Goal: Communication & Community: Share content

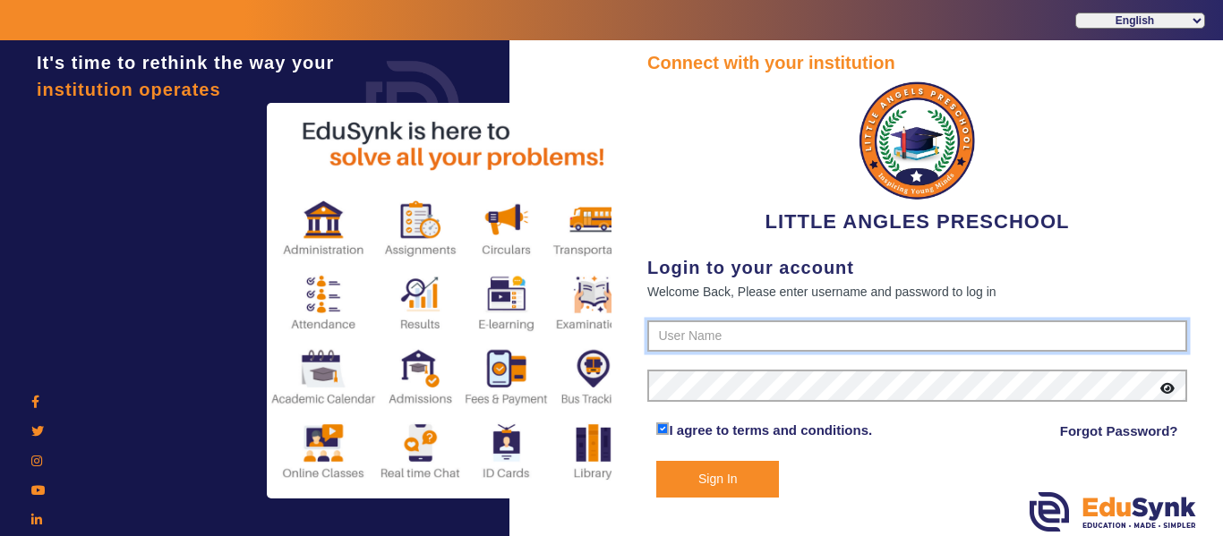
type input "9764614644"
click at [733, 490] on button "Sign In" at bounding box center [717, 479] width 123 height 37
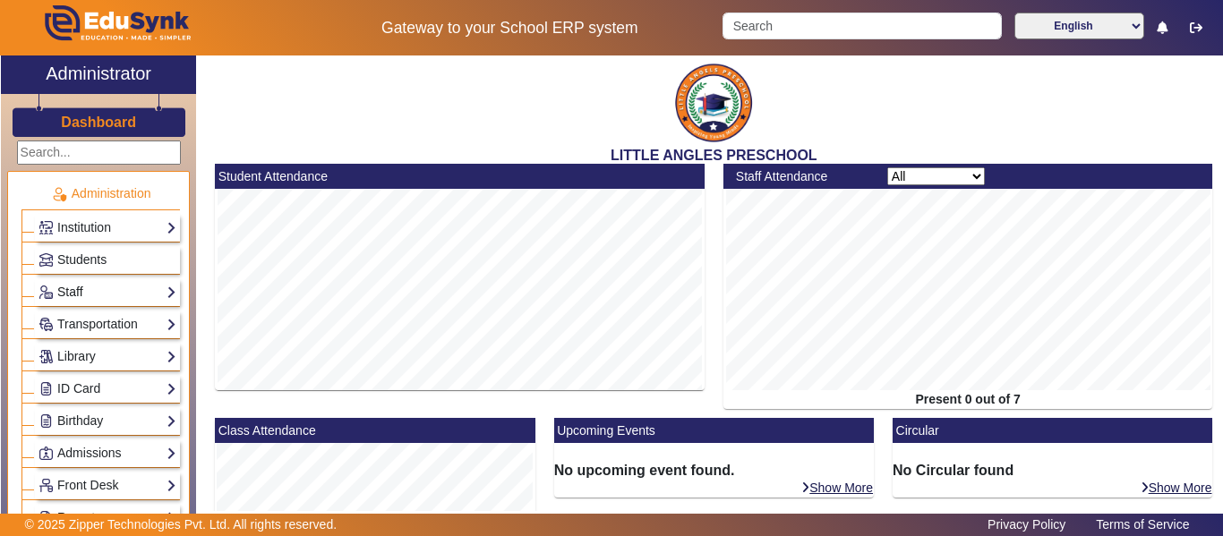
scroll to position [90, 0]
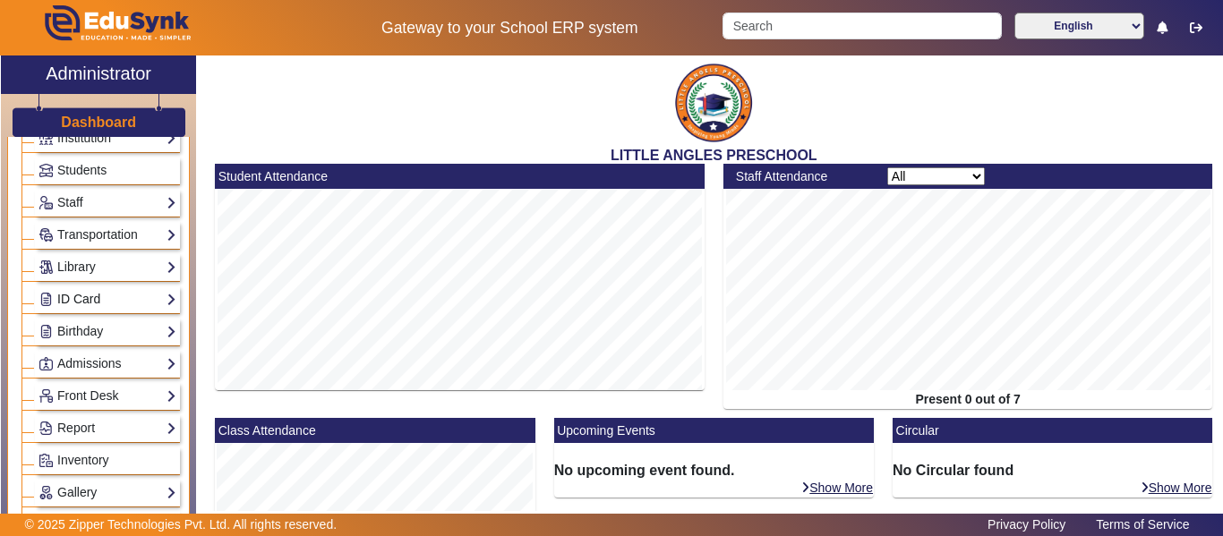
click at [133, 303] on link "ID Card" at bounding box center [108, 299] width 138 height 21
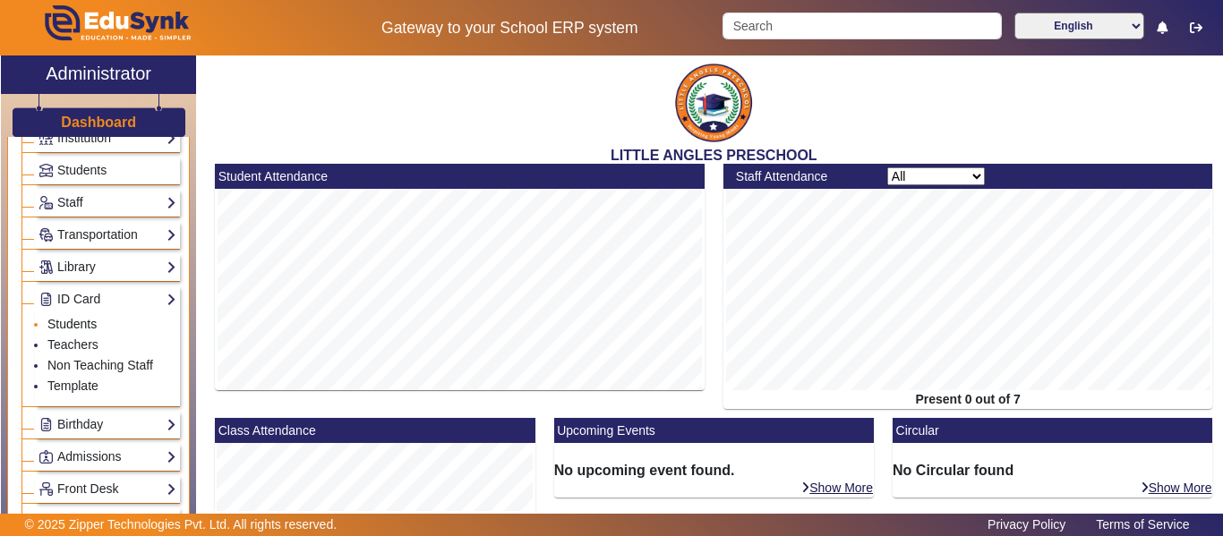
click at [81, 327] on link "Students" at bounding box center [71, 324] width 49 height 14
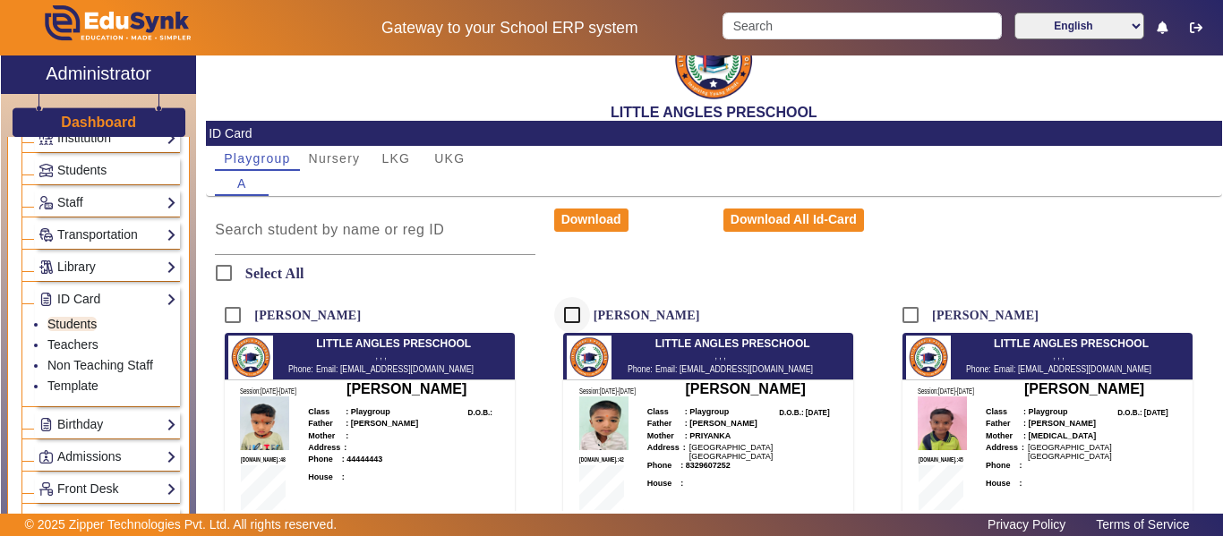
scroll to position [65, 0]
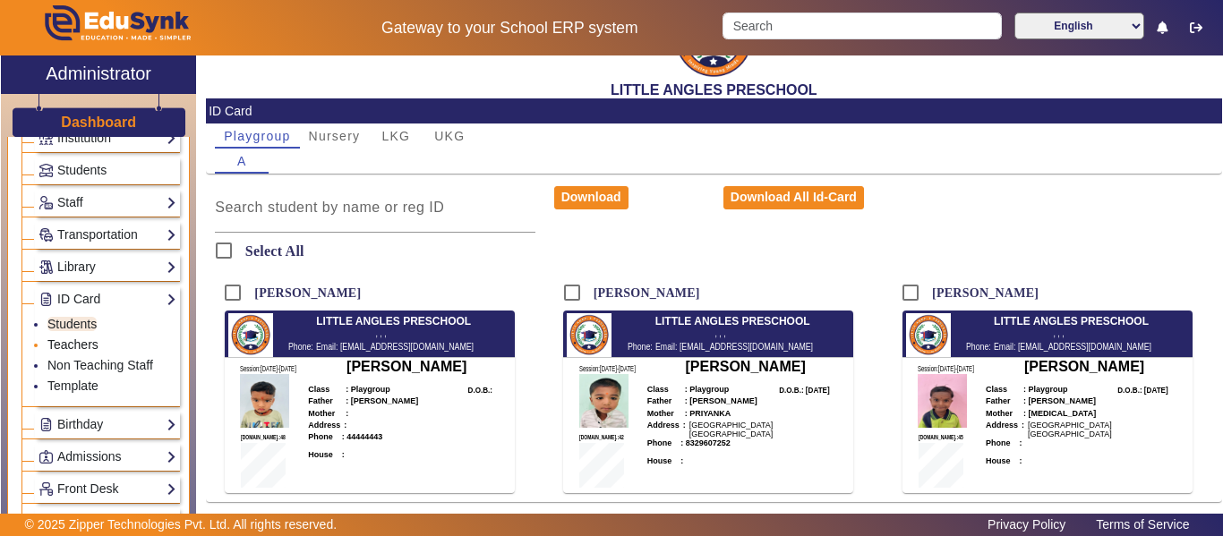
click at [79, 346] on link "Teachers" at bounding box center [72, 345] width 51 height 14
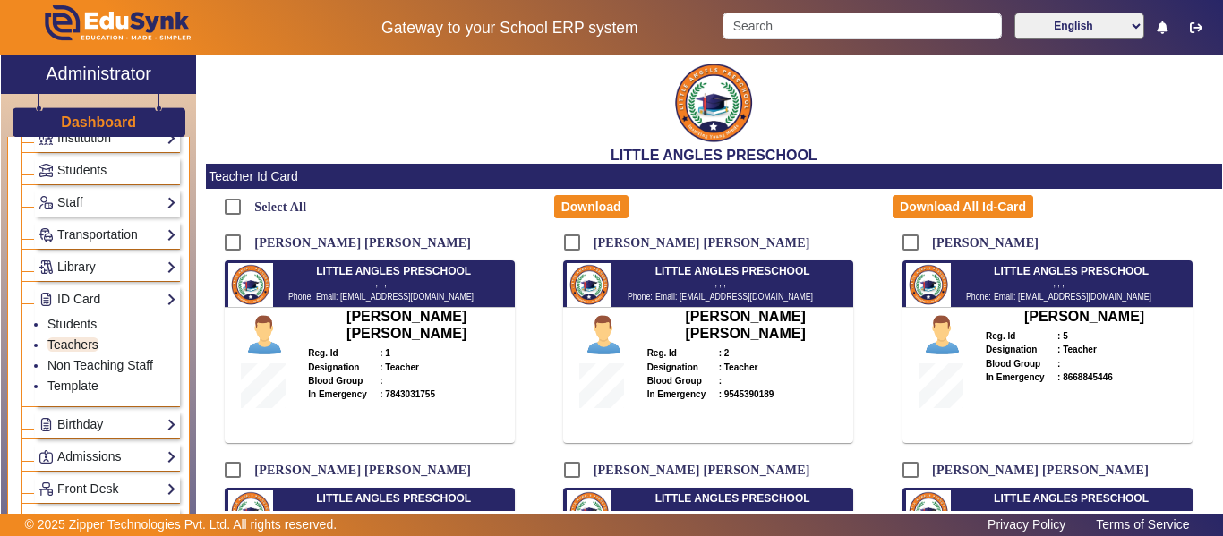
scroll to position [177, 0]
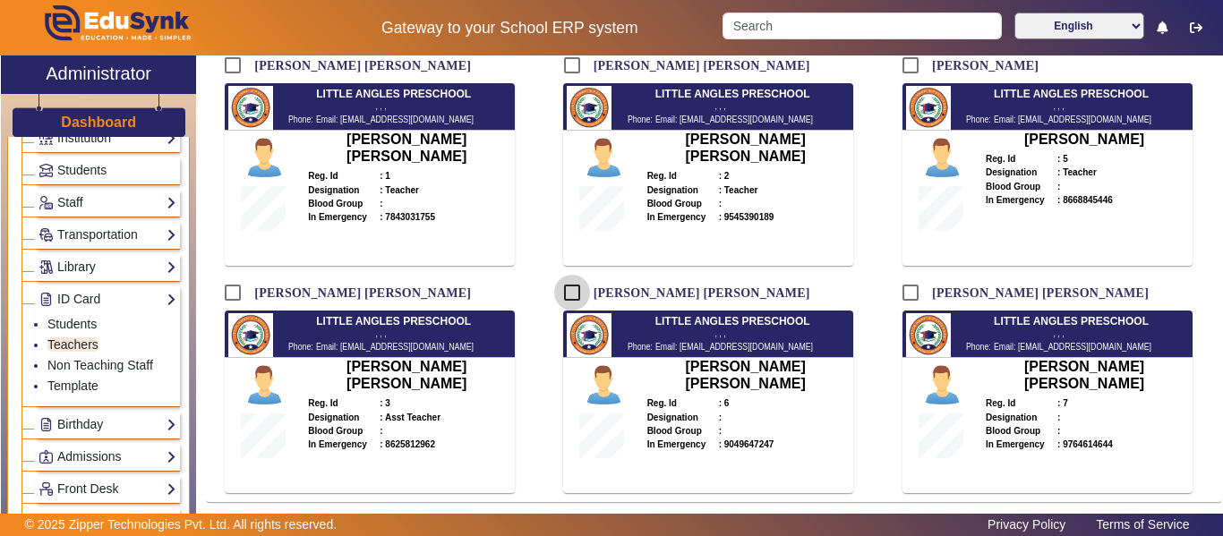
click at [570, 293] on input "[PERSON_NAME] [PERSON_NAME]" at bounding box center [572, 293] width 36 height 36
click at [570, 296] on input "[PERSON_NAME] [PERSON_NAME]" at bounding box center [572, 293] width 36 height 36
checkbox input "false"
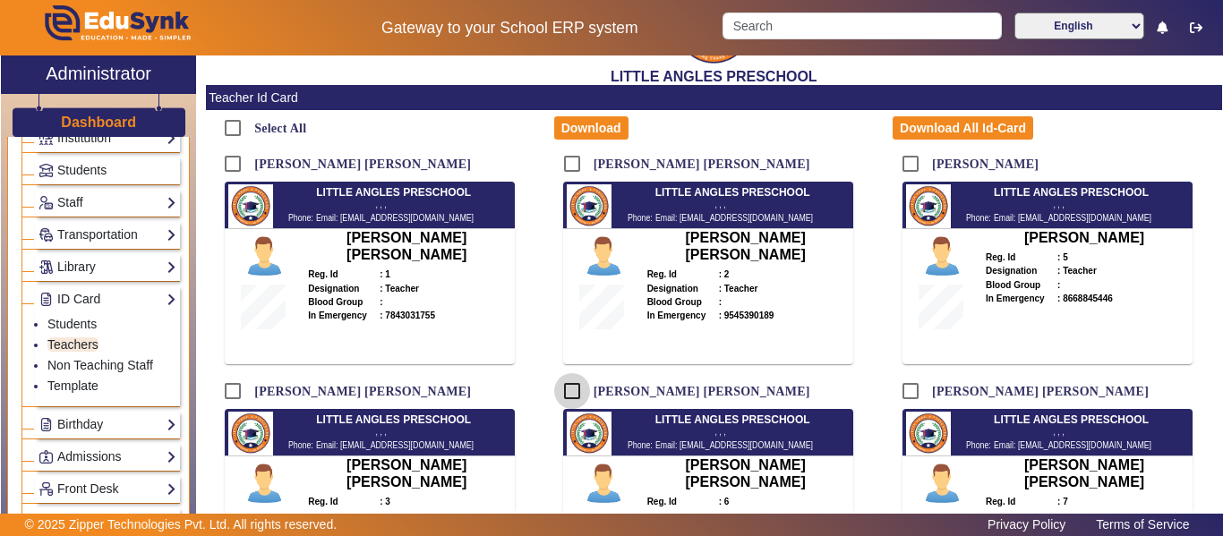
scroll to position [0, 0]
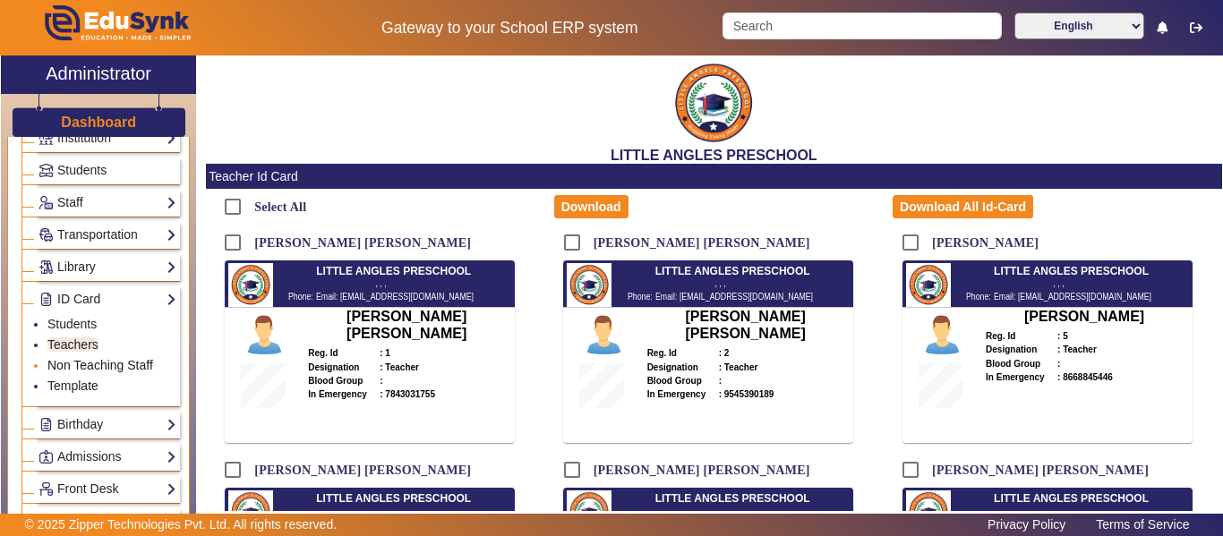
click at [103, 365] on link "Non Teaching Staff" at bounding box center [100, 365] width 106 height 14
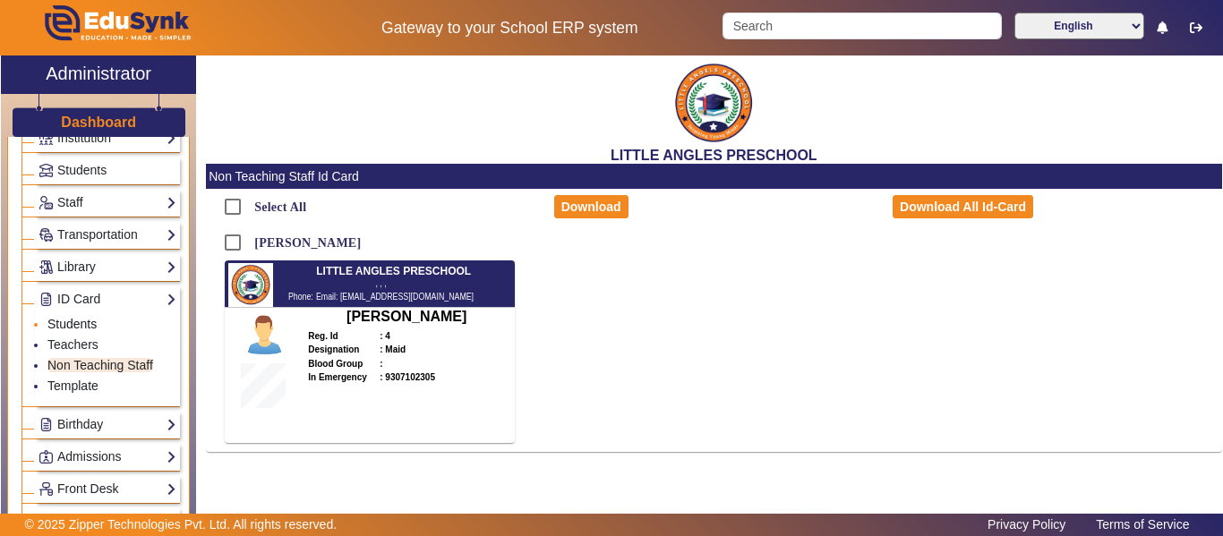
click at [72, 324] on link "Students" at bounding box center [71, 324] width 49 height 14
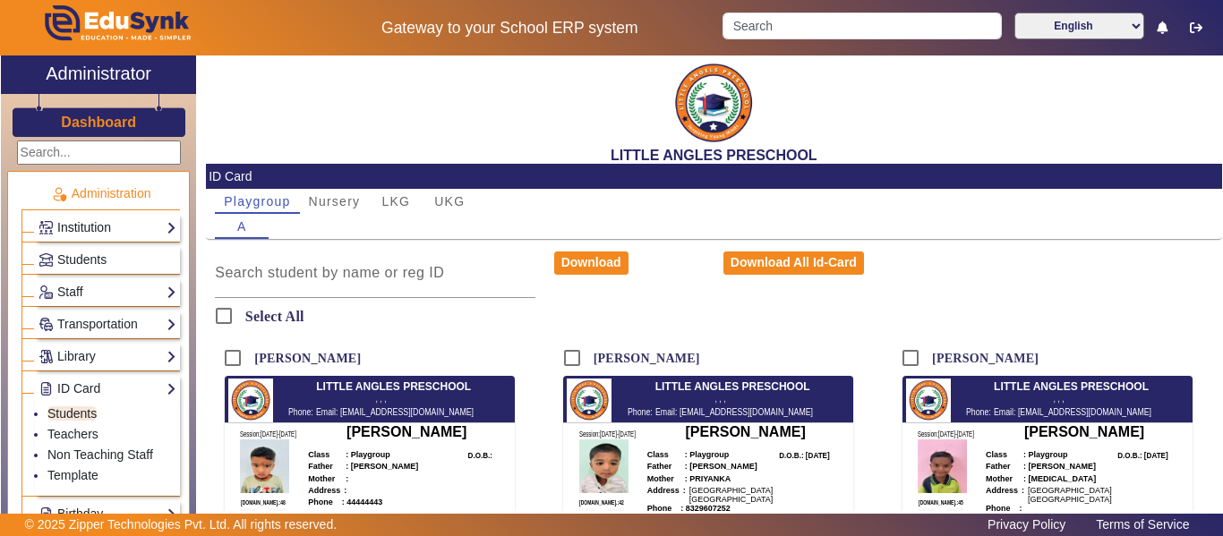
click at [83, 222] on link "Institution" at bounding box center [108, 228] width 138 height 21
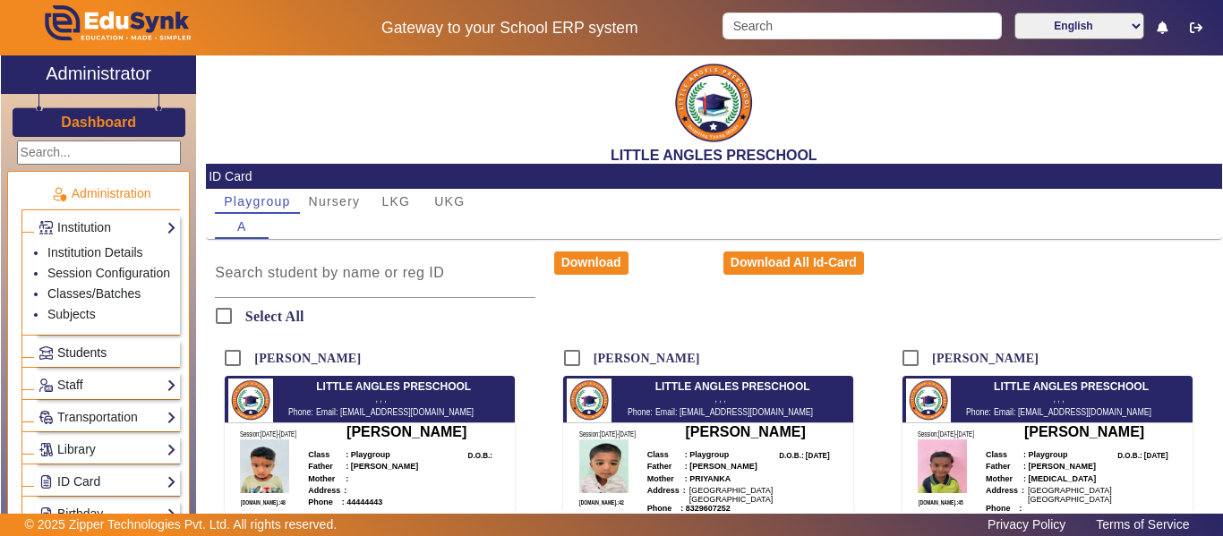
click at [83, 360] on span "Students" at bounding box center [81, 353] width 49 height 14
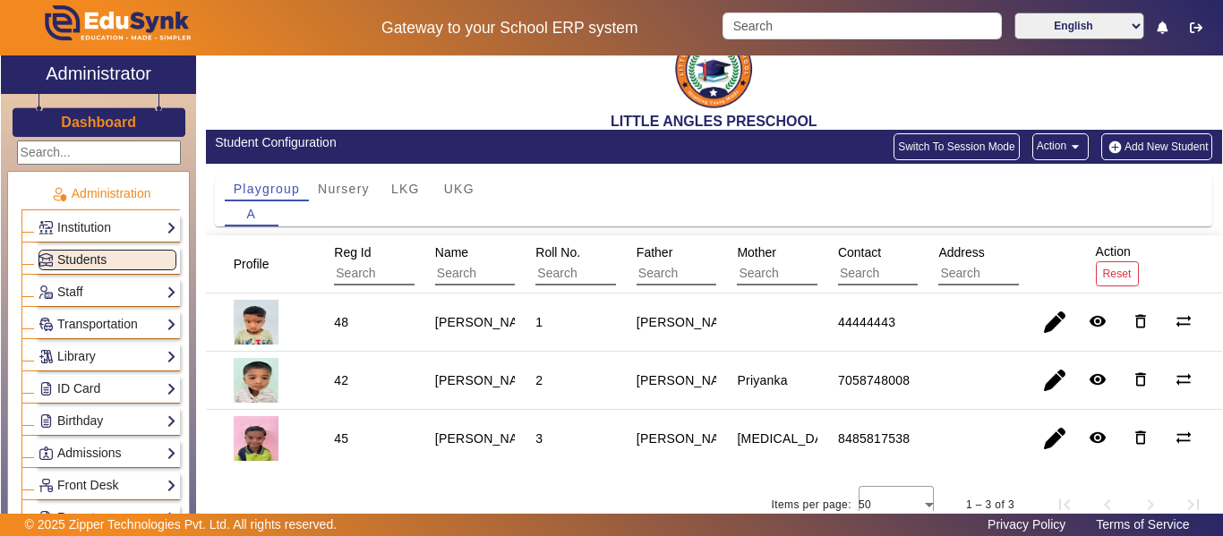
scroll to position [53, 0]
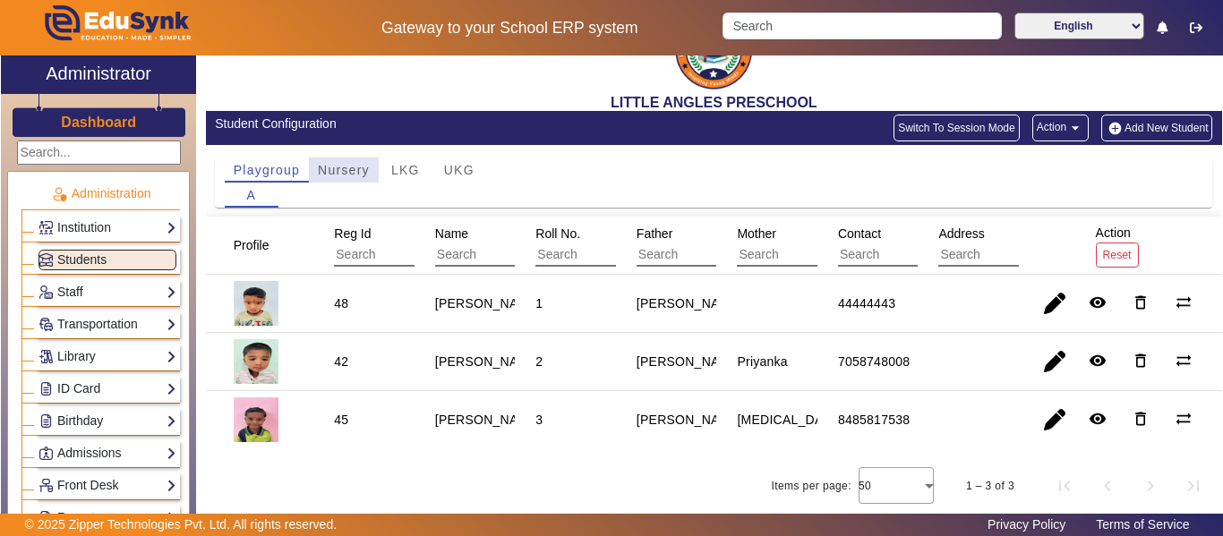
click at [342, 167] on span "Nursery" at bounding box center [344, 170] width 52 height 13
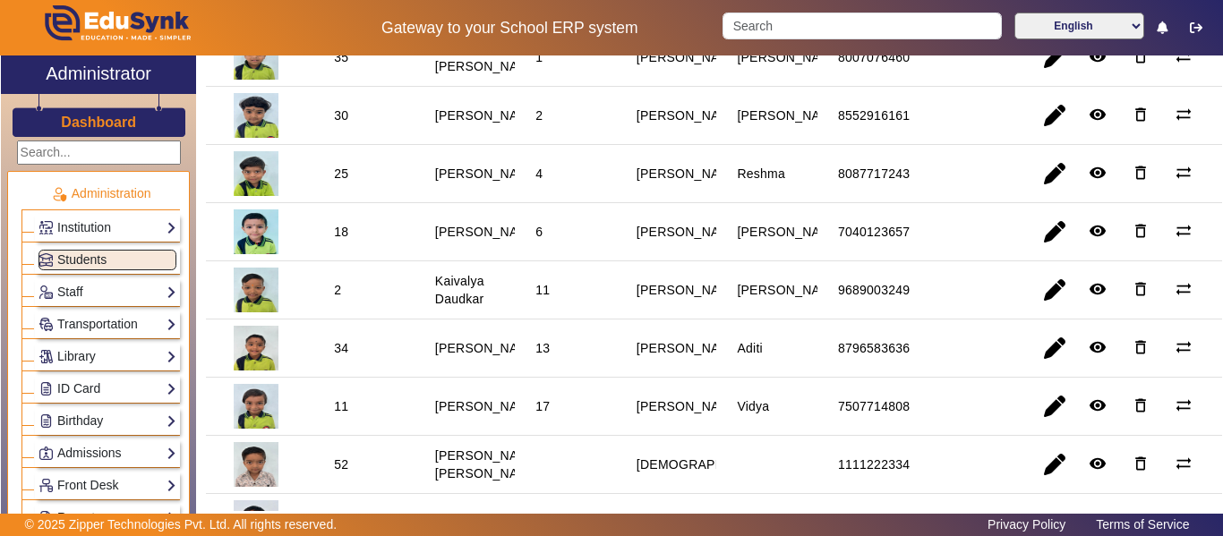
scroll to position [160, 0]
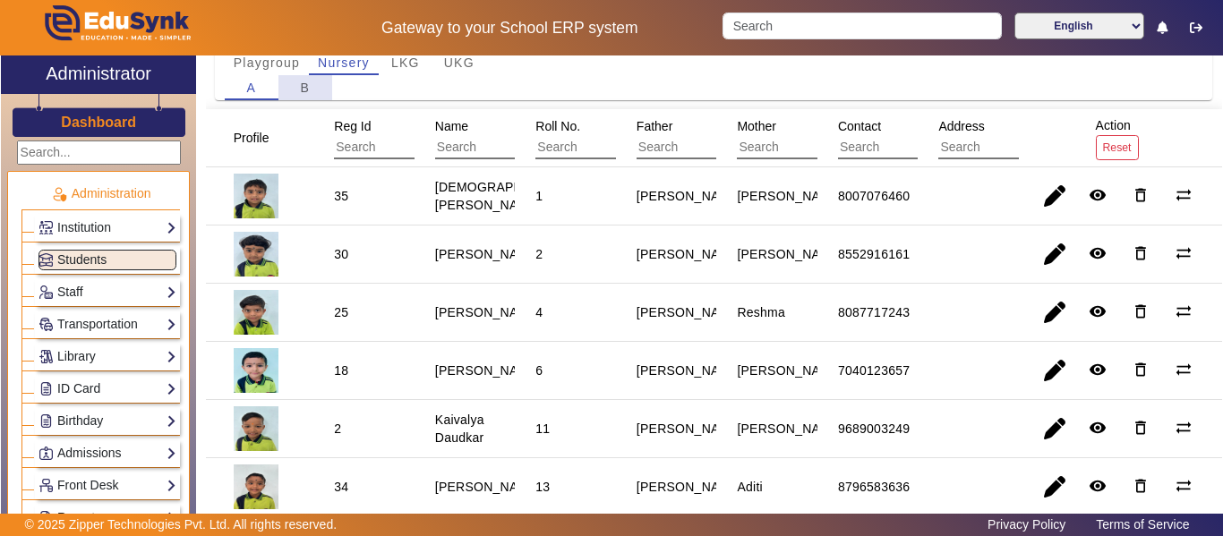
click at [307, 88] on span "B" at bounding box center [305, 87] width 10 height 13
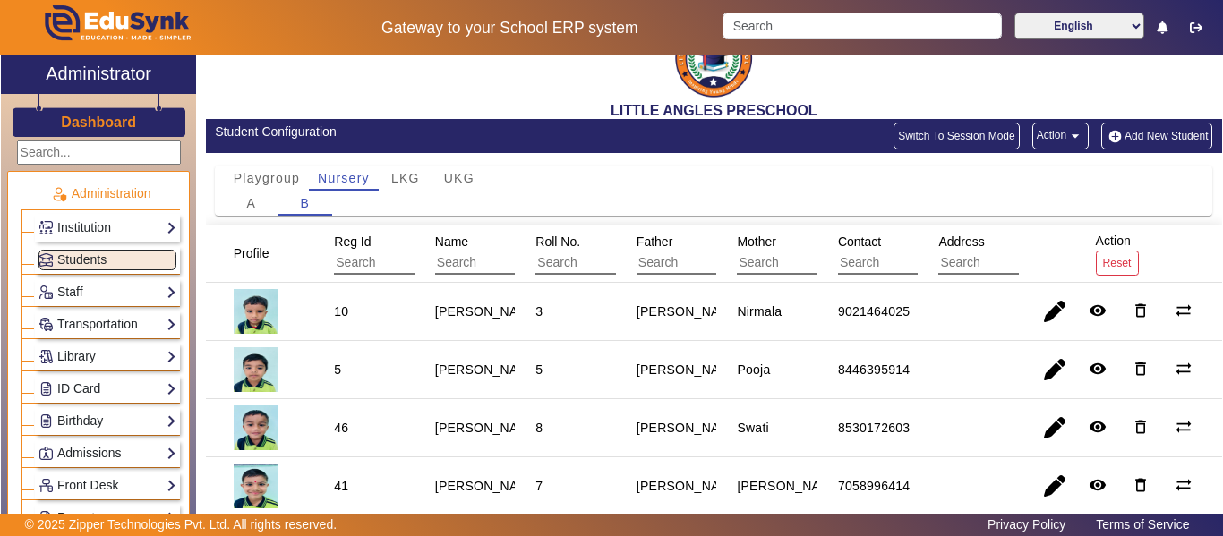
scroll to position [0, 0]
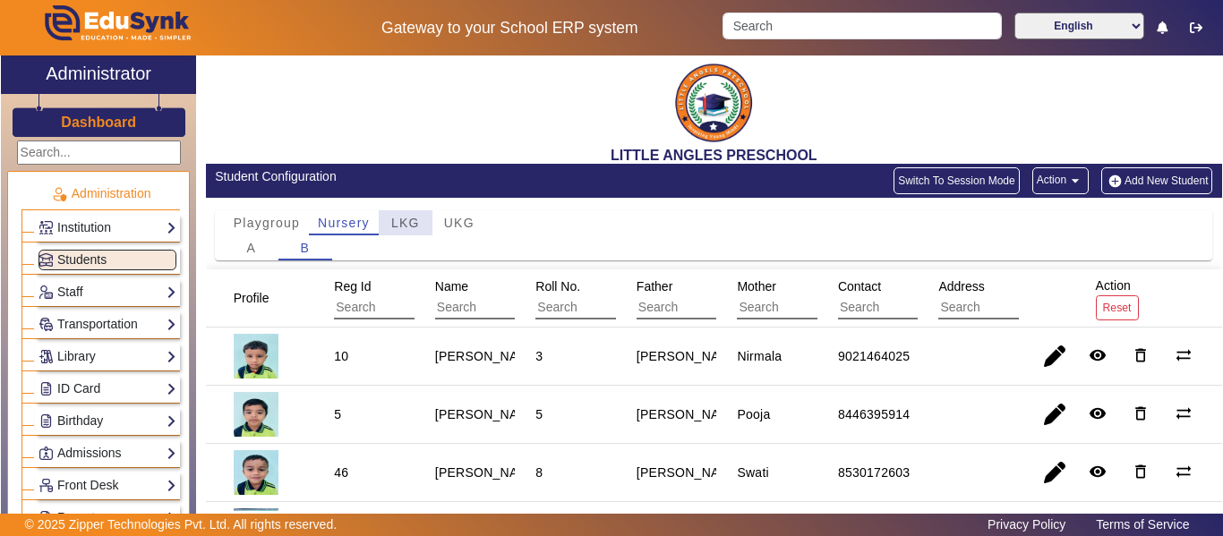
click at [418, 220] on span "LKG" at bounding box center [405, 223] width 29 height 13
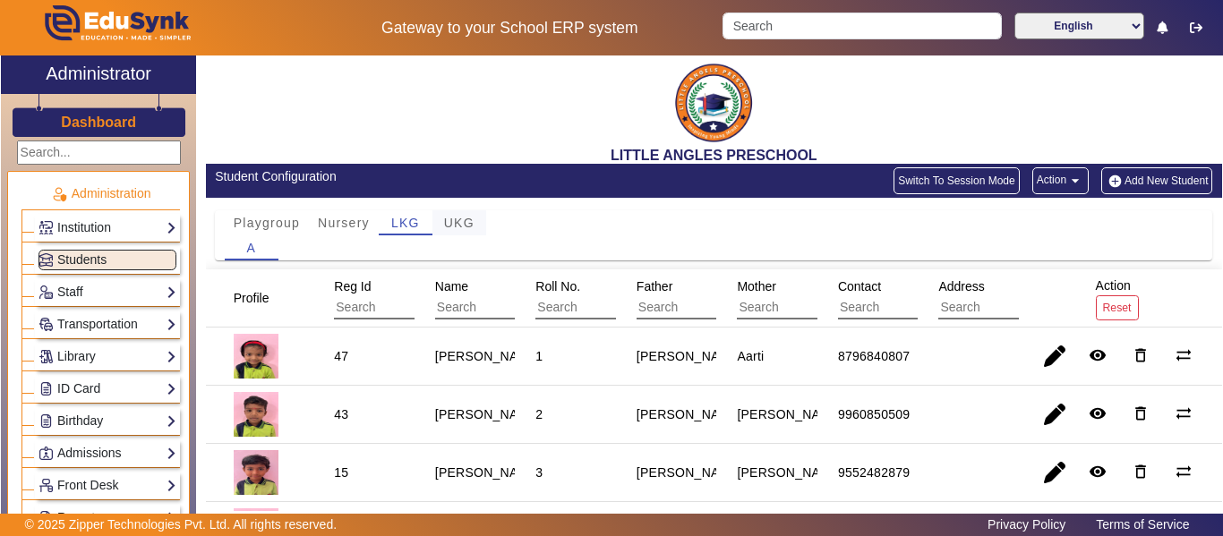
click at [470, 227] on span "UKG" at bounding box center [459, 223] width 30 height 13
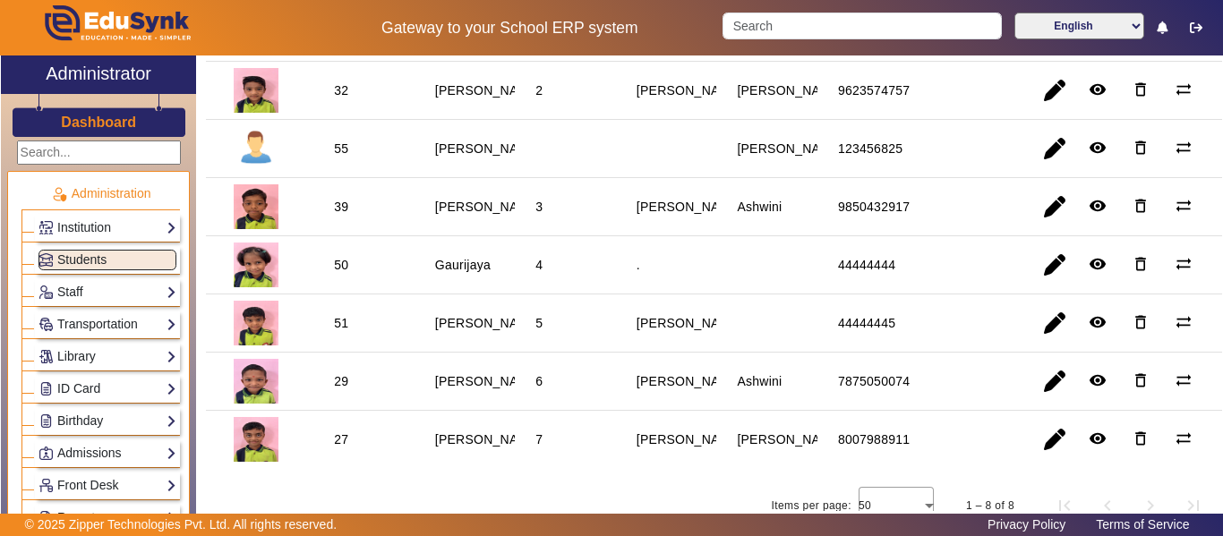
scroll to position [353, 0]
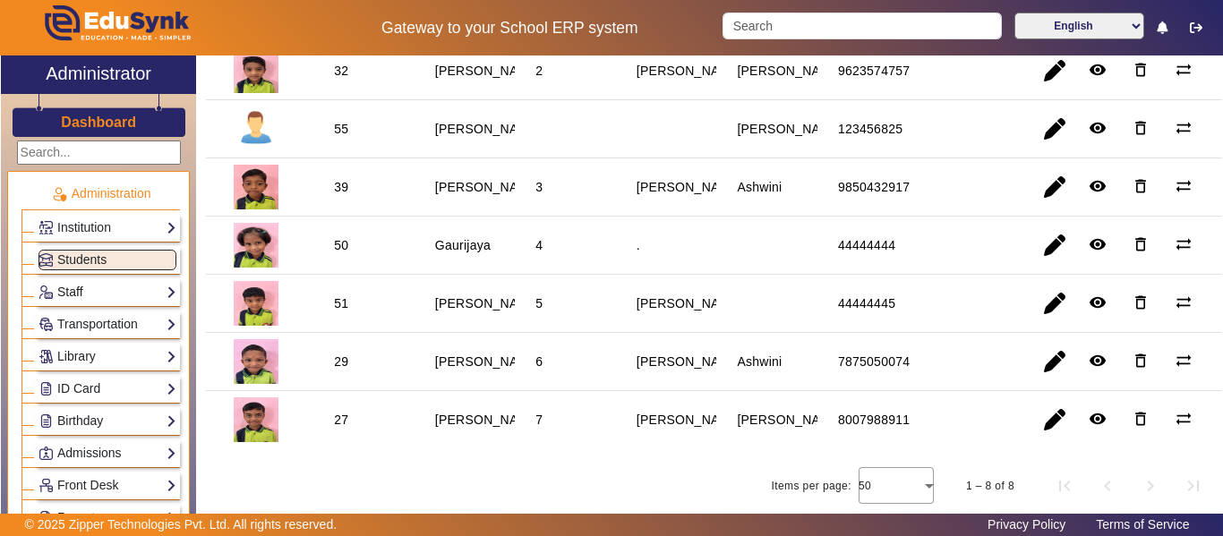
click at [103, 289] on link "Staff" at bounding box center [108, 292] width 138 height 21
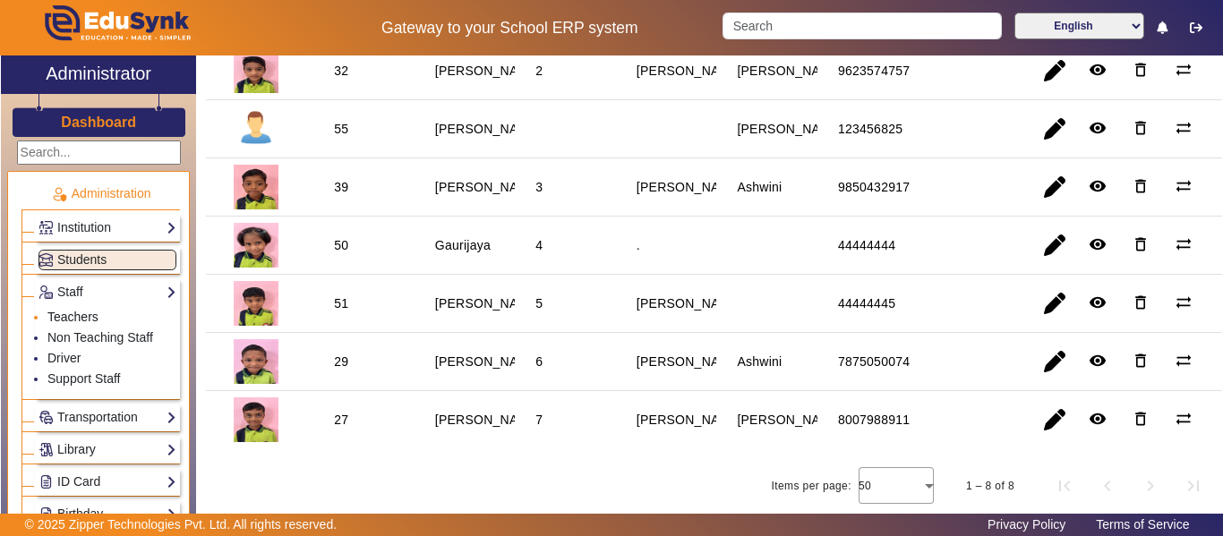
click at [86, 319] on link "Teachers" at bounding box center [72, 317] width 51 height 14
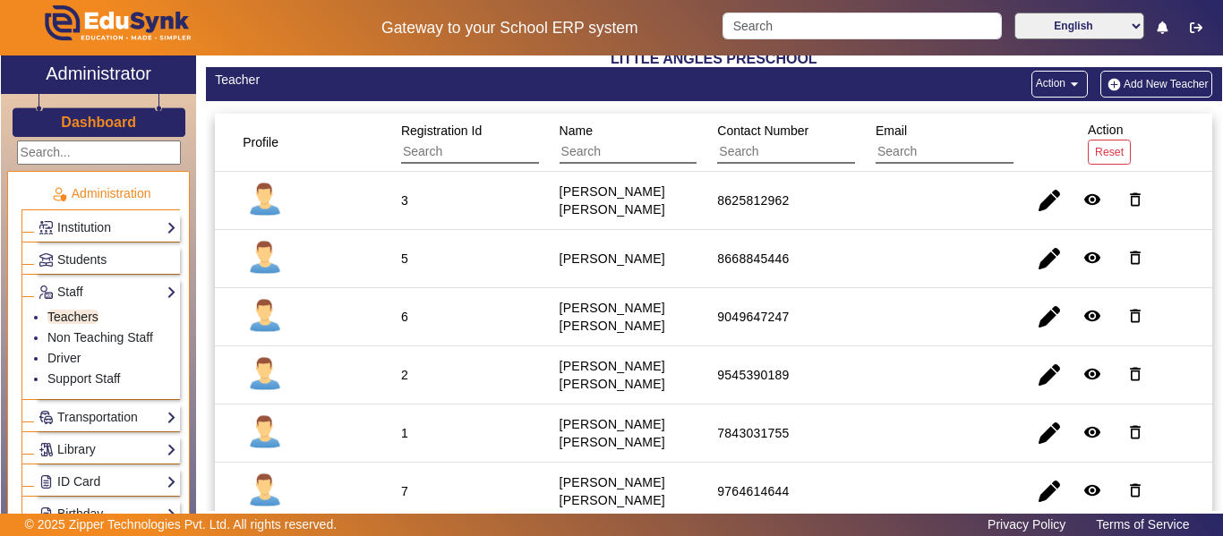
scroll to position [168, 0]
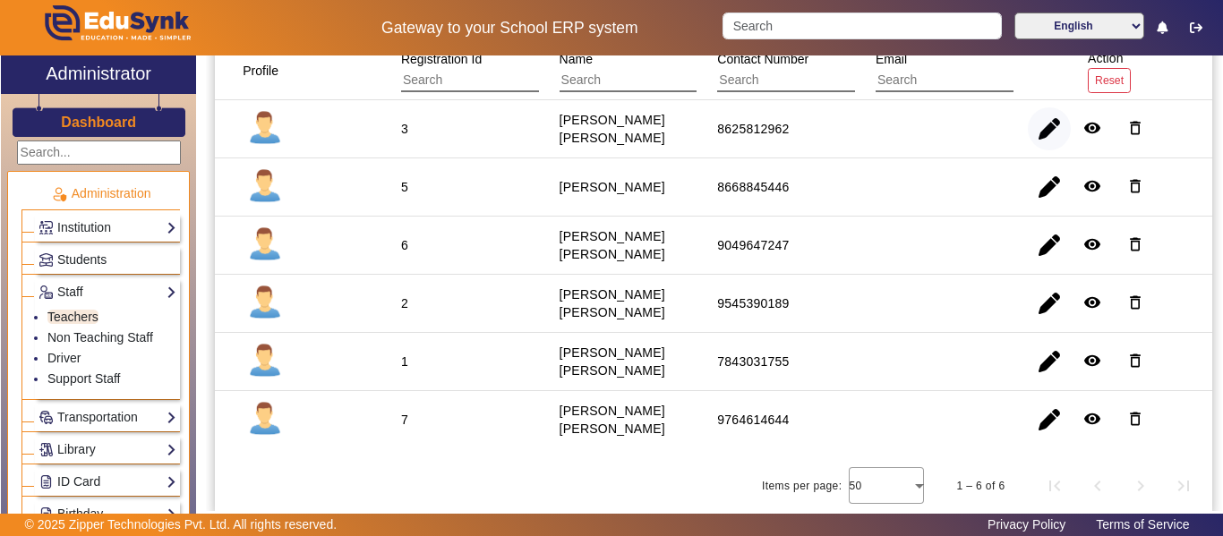
click at [1042, 132] on span "button" at bounding box center [1049, 128] width 43 height 43
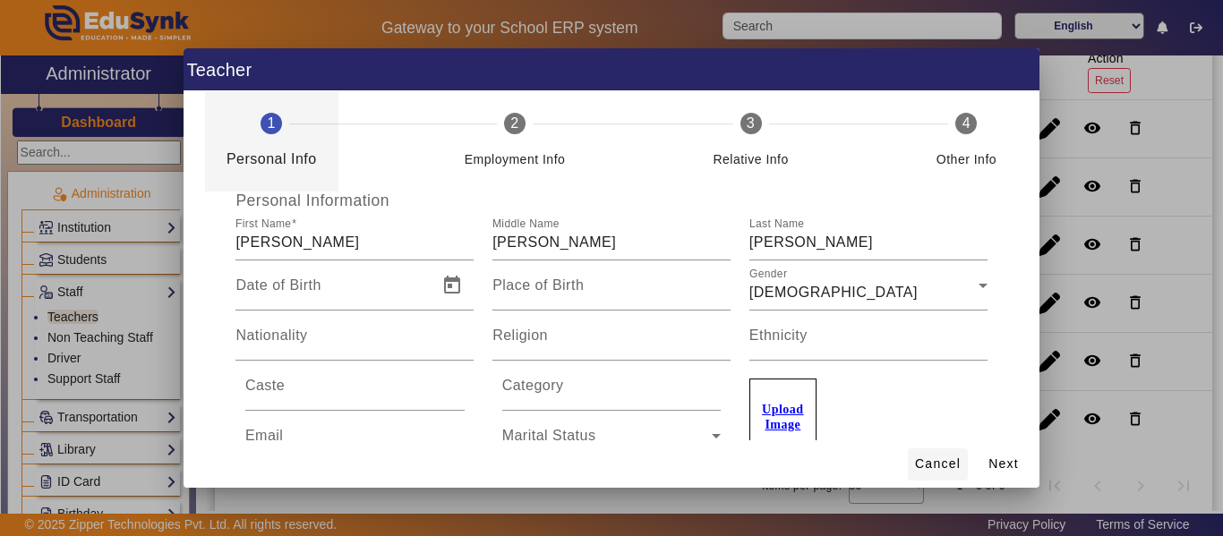
click at [935, 461] on span "Cancel" at bounding box center [938, 464] width 46 height 19
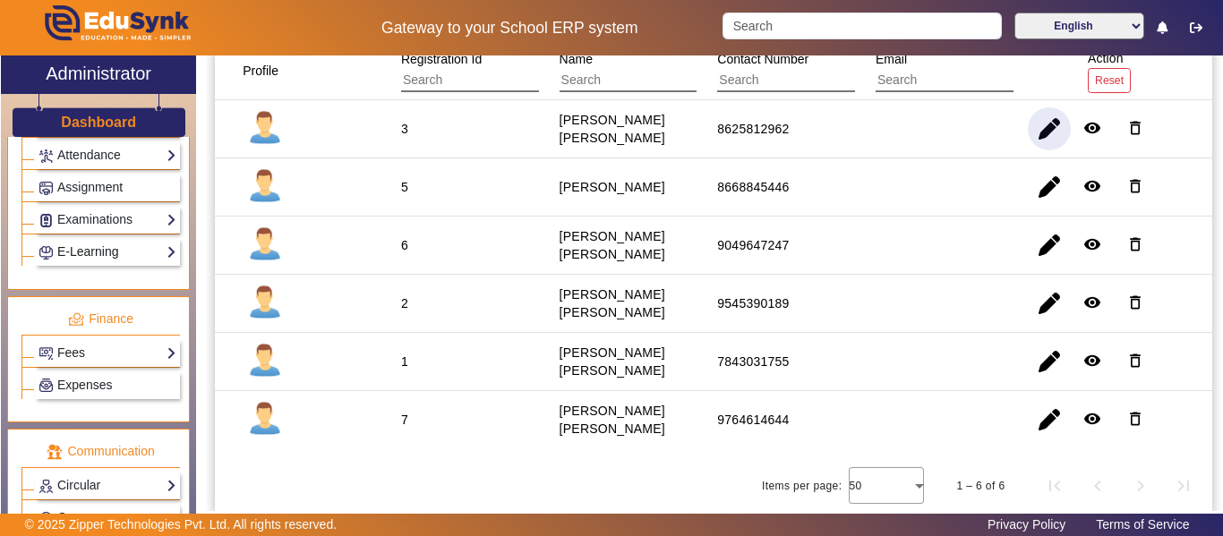
scroll to position [996, 0]
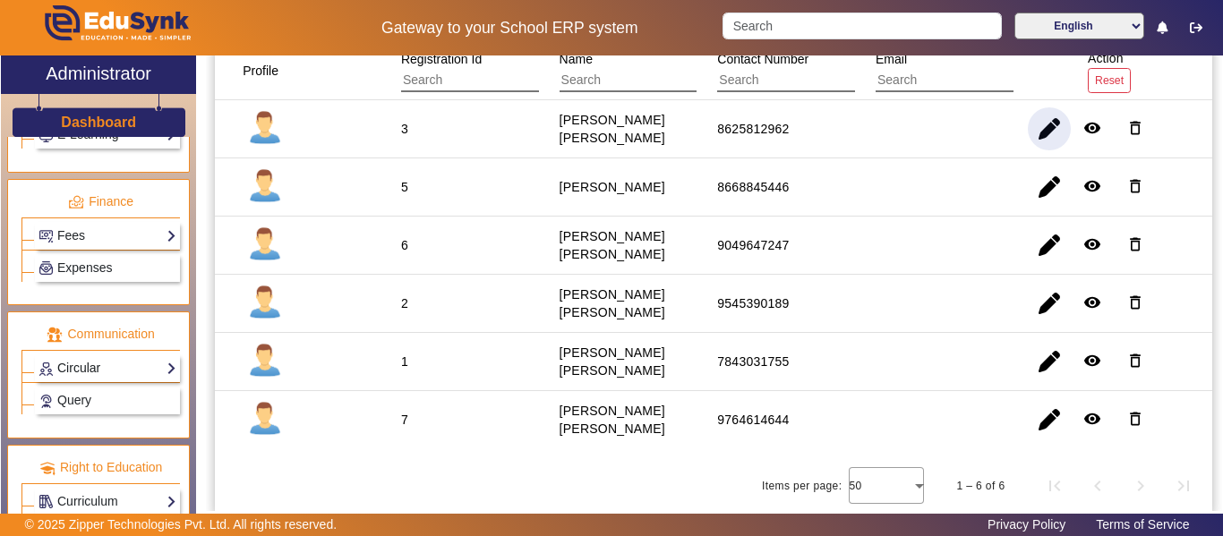
click at [125, 361] on link "Circular" at bounding box center [108, 368] width 138 height 21
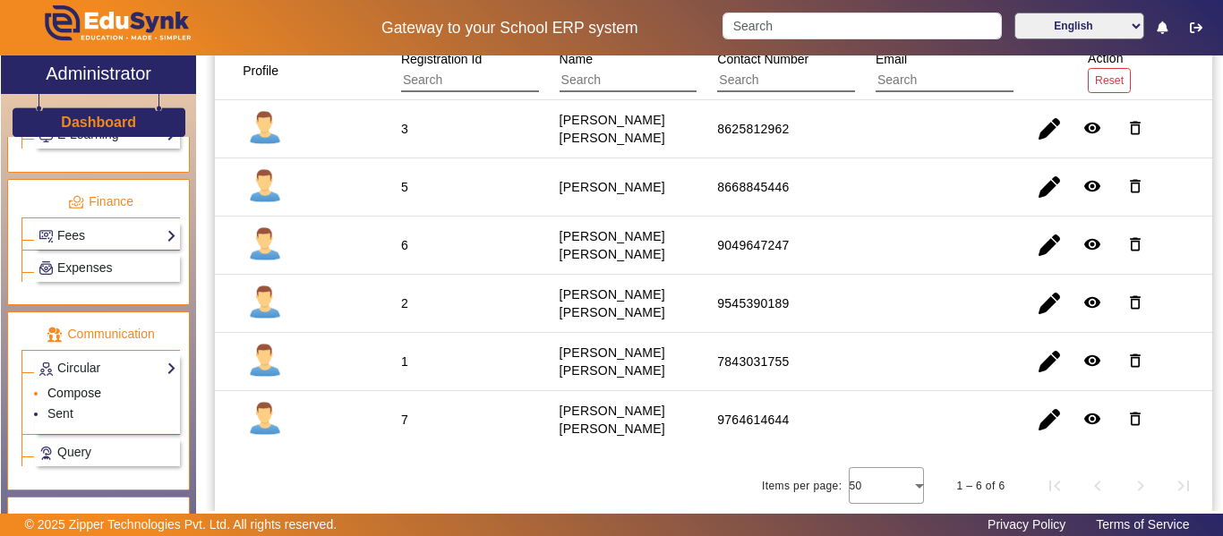
click at [82, 388] on link "Compose" at bounding box center [74, 393] width 54 height 14
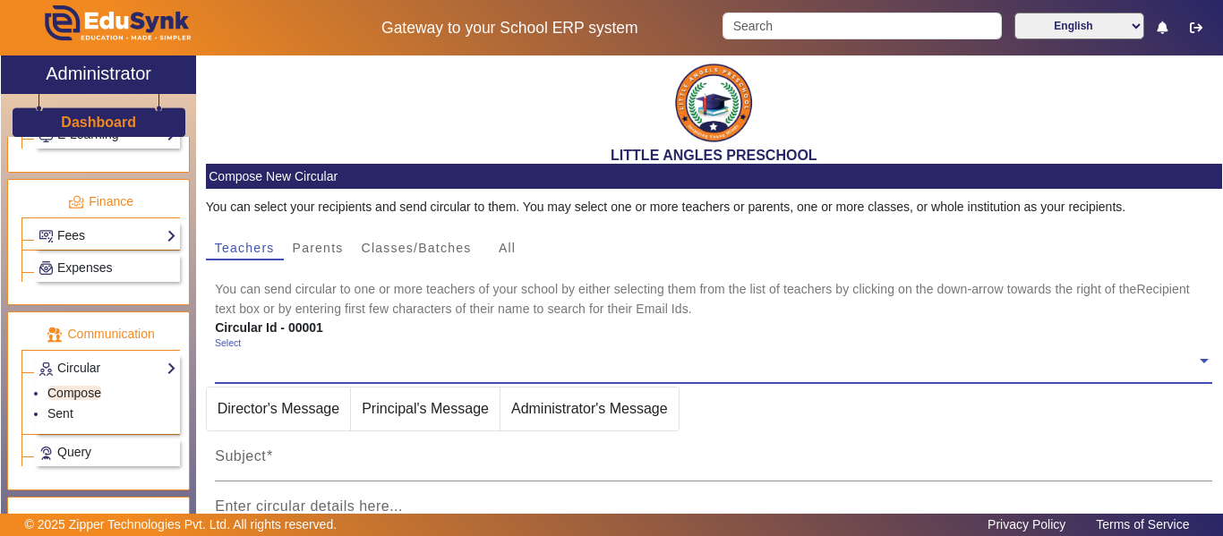
scroll to position [179, 0]
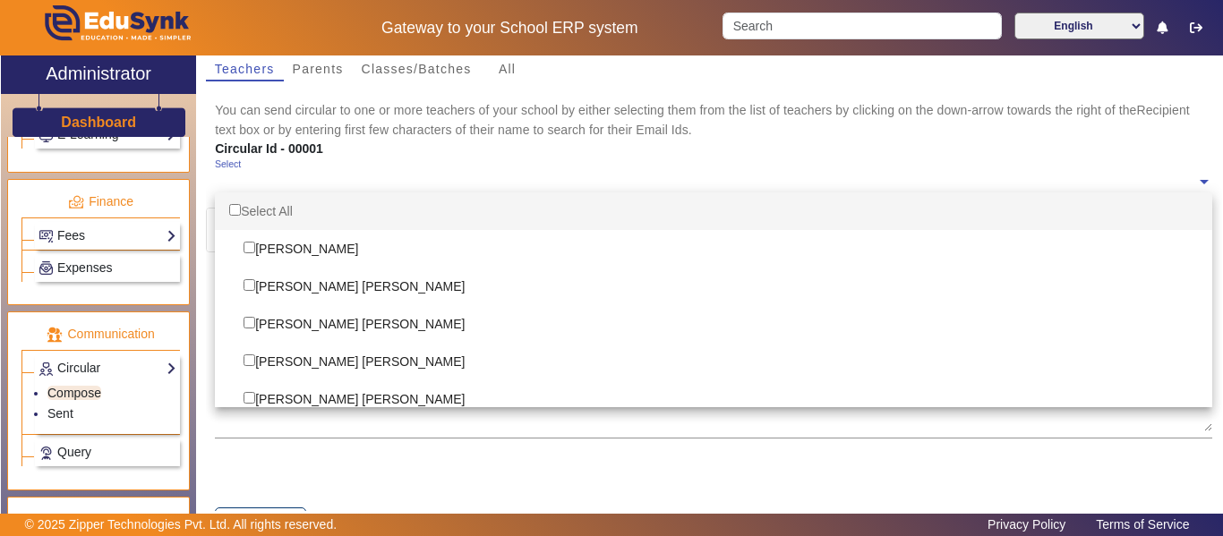
click at [381, 184] on input "text" at bounding box center [705, 182] width 981 height 17
click at [323, 64] on span "Parents" at bounding box center [318, 69] width 51 height 13
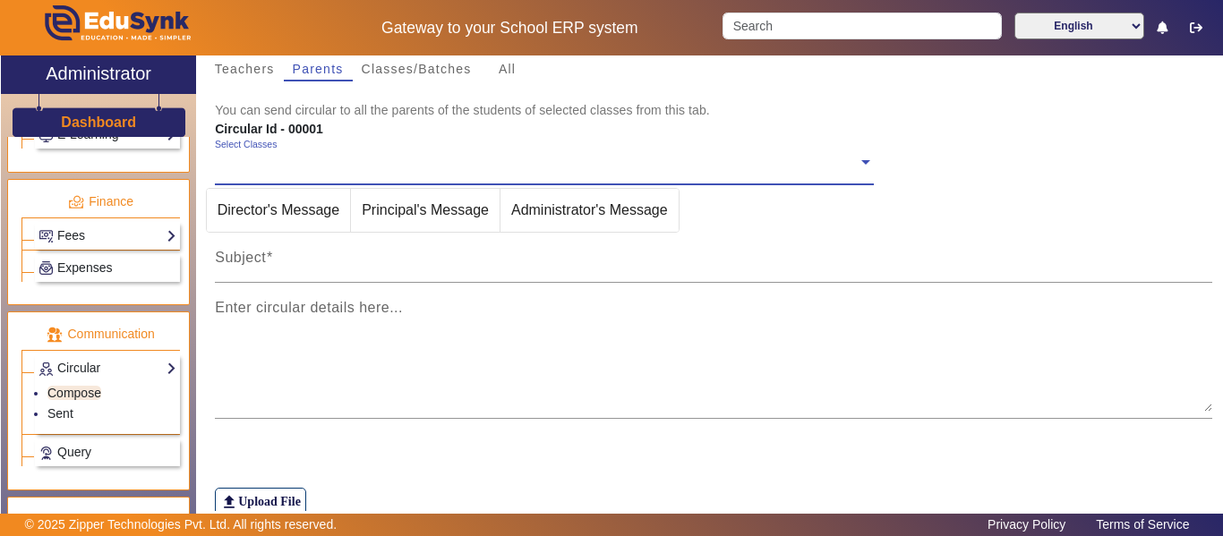
click at [575, 217] on span "Administrator's Message" at bounding box center [590, 210] width 178 height 43
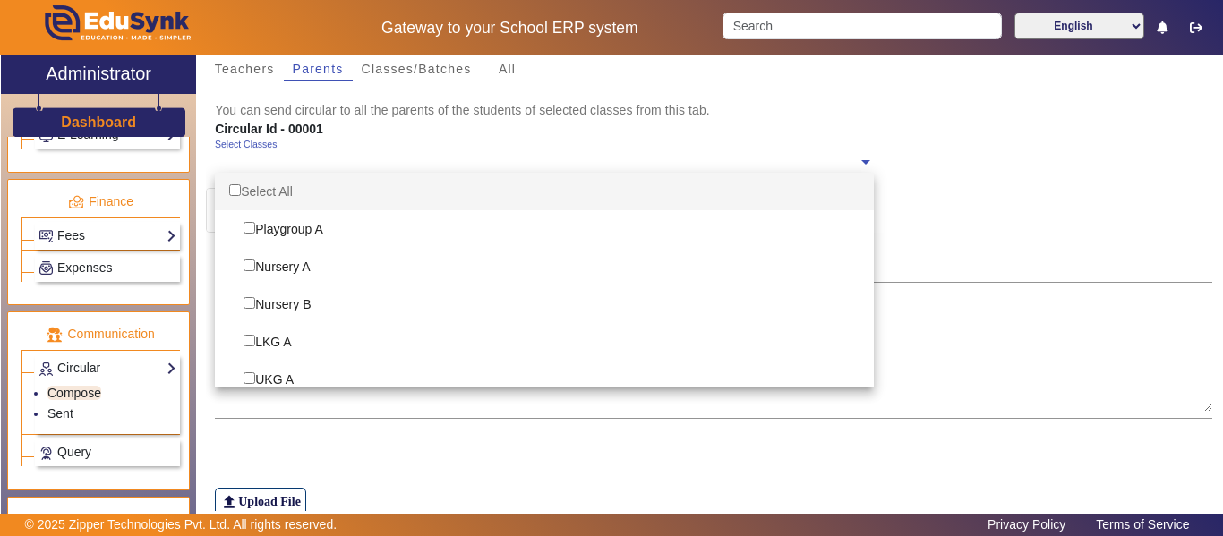
click at [612, 164] on input "text" at bounding box center [536, 162] width 643 height 17
click at [237, 191] on input "Options List" at bounding box center [235, 190] width 12 height 12
checkbox input "true"
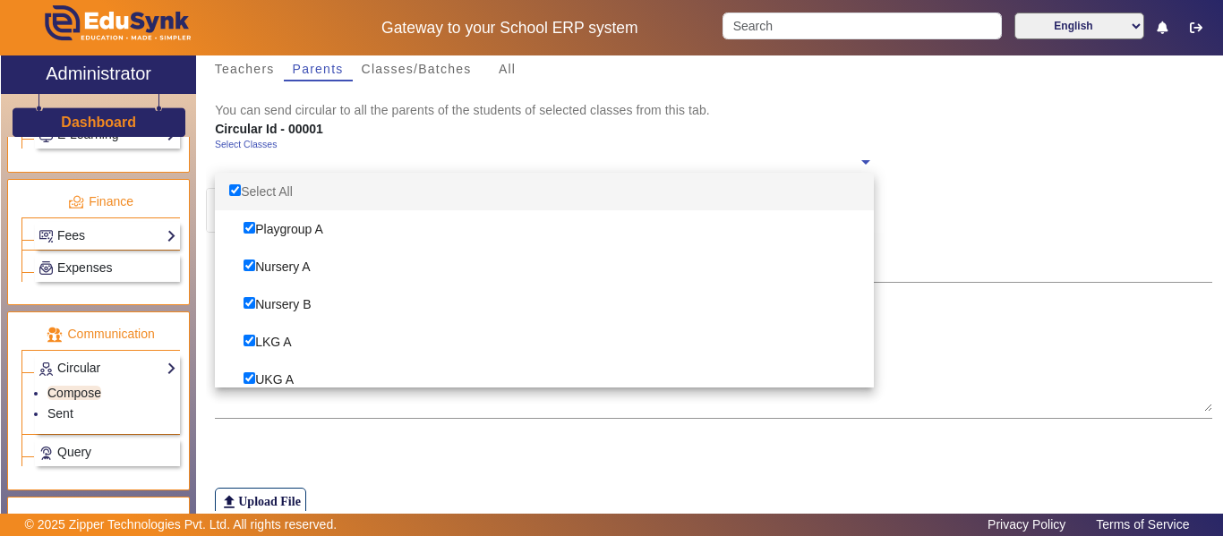
checkbox input "true"
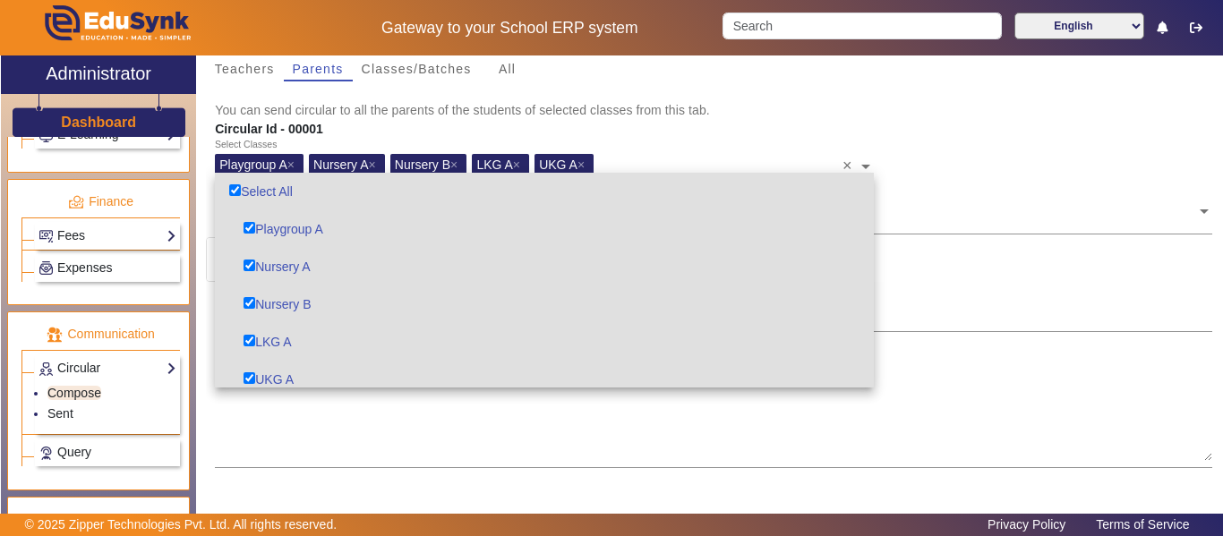
click at [934, 245] on mat-card-content "You can select your recipients and send circular to them. You may select one or…" at bounding box center [714, 297] width 1016 height 575
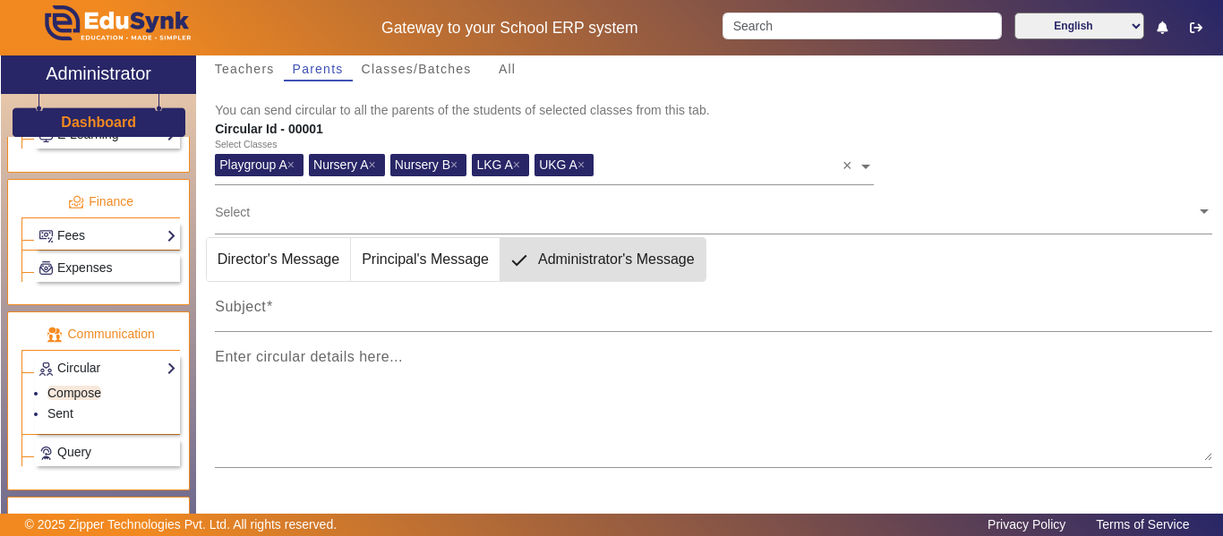
click at [316, 211] on input "text" at bounding box center [705, 211] width 981 height 17
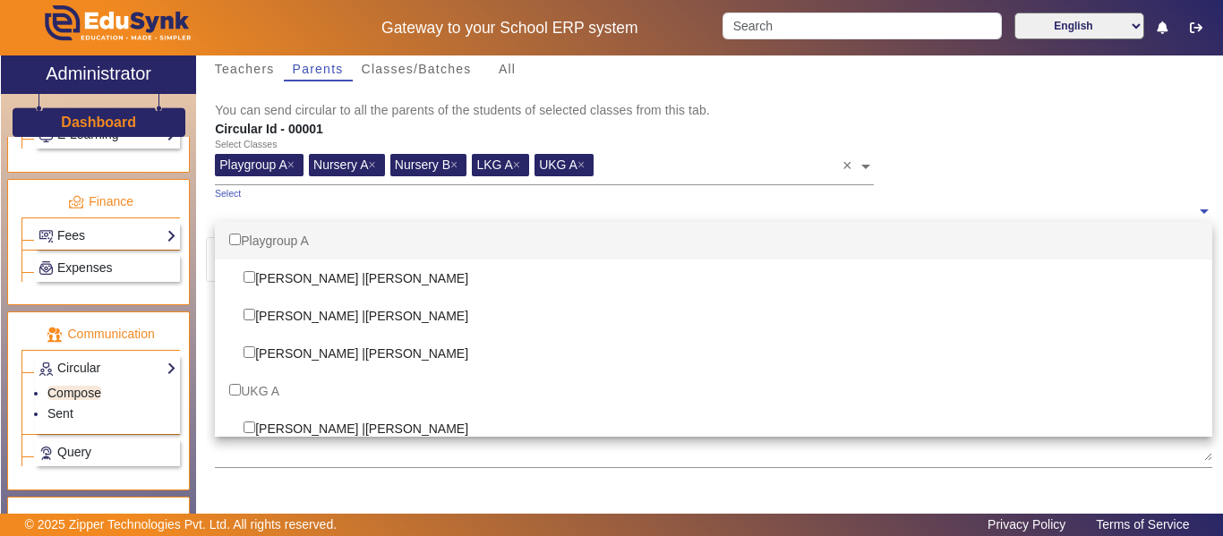
click at [1043, 165] on div "Select Classes Playgroup A × Nursery A × Nursery B × LKG A × UKG A × ×" at bounding box center [714, 163] width 1016 height 49
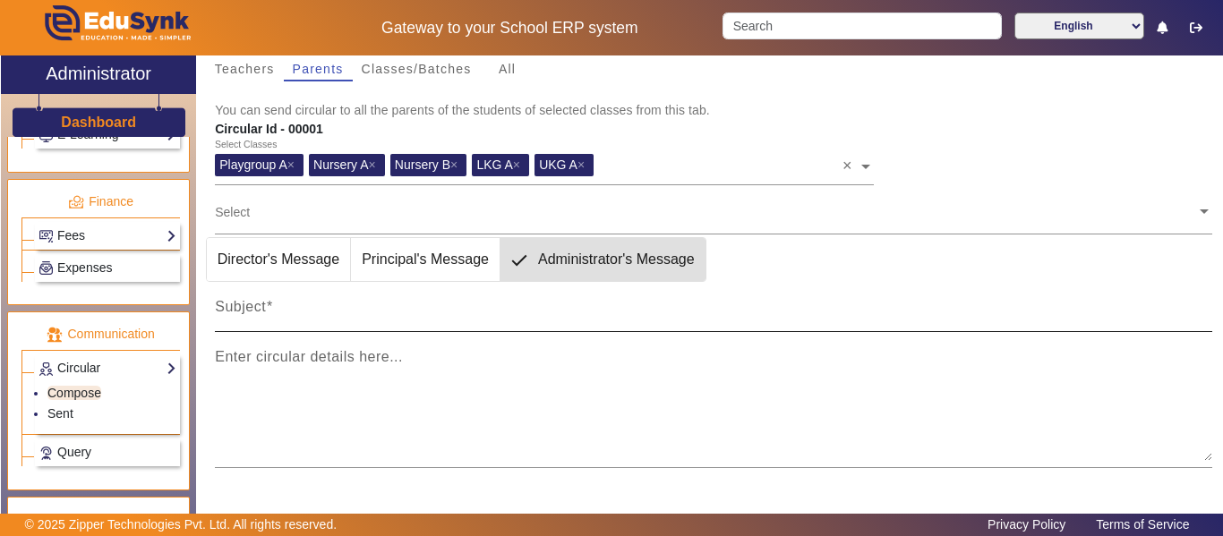
click at [345, 312] on input "Subject" at bounding box center [713, 314] width 997 height 21
click at [370, 203] on input "text" at bounding box center [705, 211] width 981 height 17
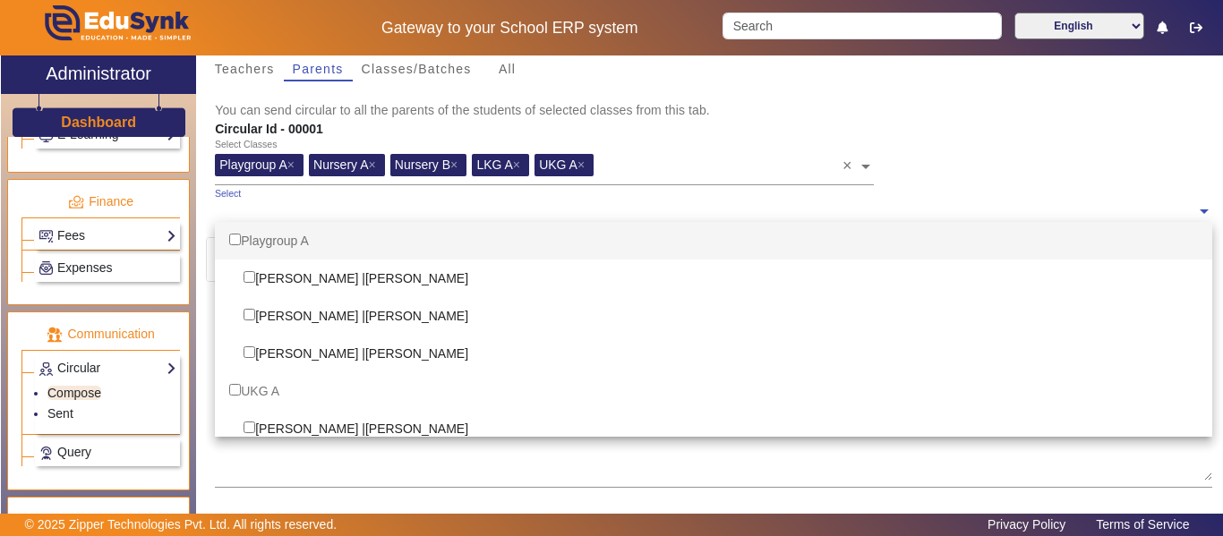
click at [370, 203] on input "text" at bounding box center [705, 211] width 981 height 17
click at [1040, 151] on div "Select Classes Playgroup A × Nursery A × Nursery B × LKG A × UKG A × ×" at bounding box center [714, 163] width 1016 height 49
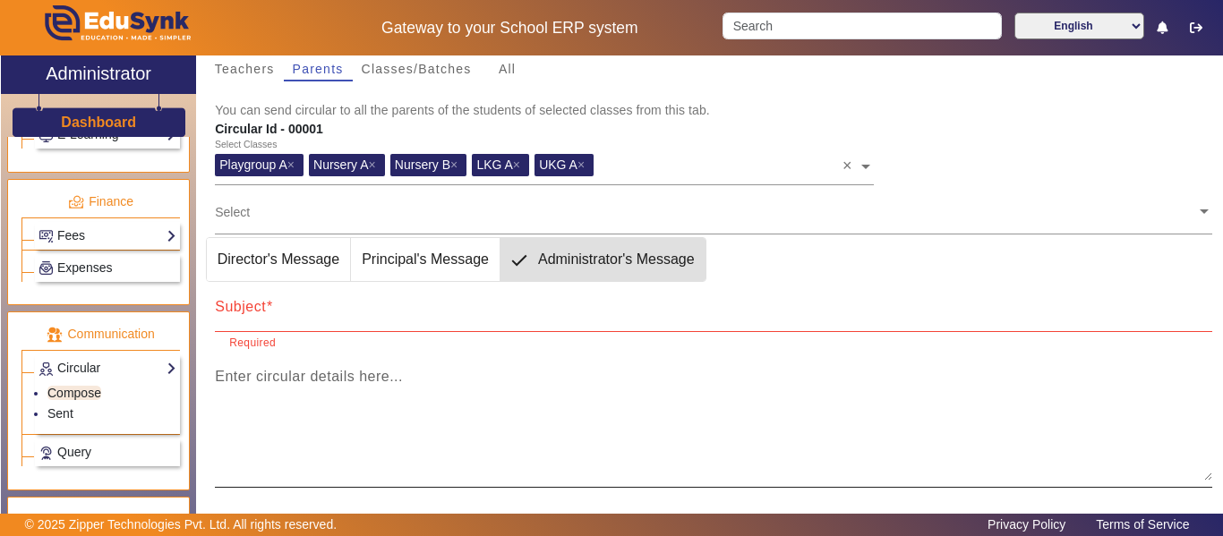
click at [306, 383] on mat-label "Enter circular details here..." at bounding box center [309, 376] width 188 height 15
click at [306, 383] on textarea "Enter circular details here..." at bounding box center [713, 426] width 997 height 107
type textarea "All the Paretns are hereby requested to complete the"
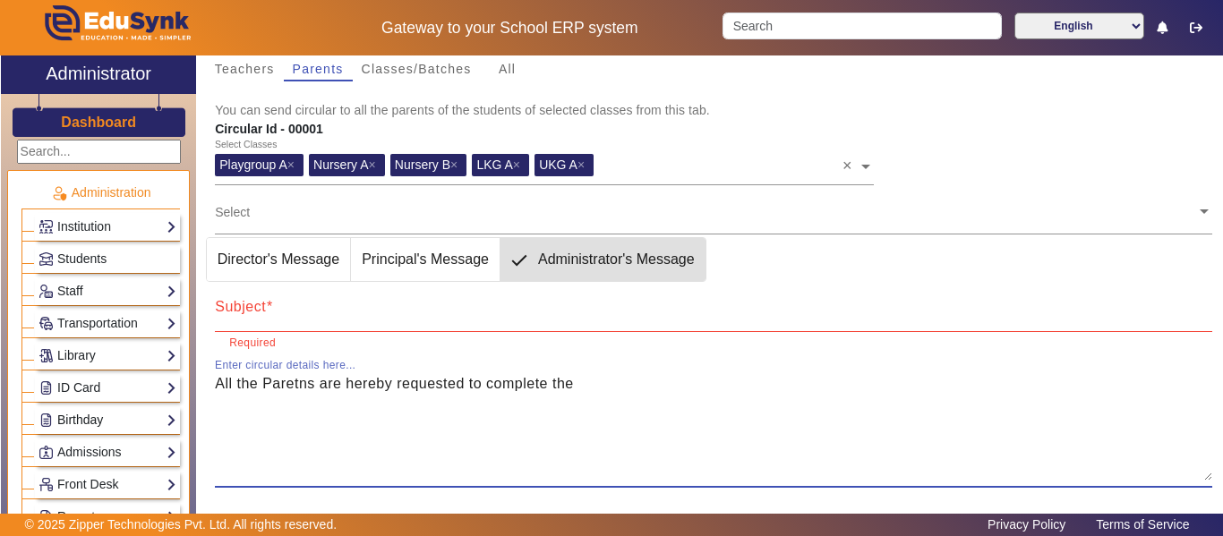
scroll to position [0, 0]
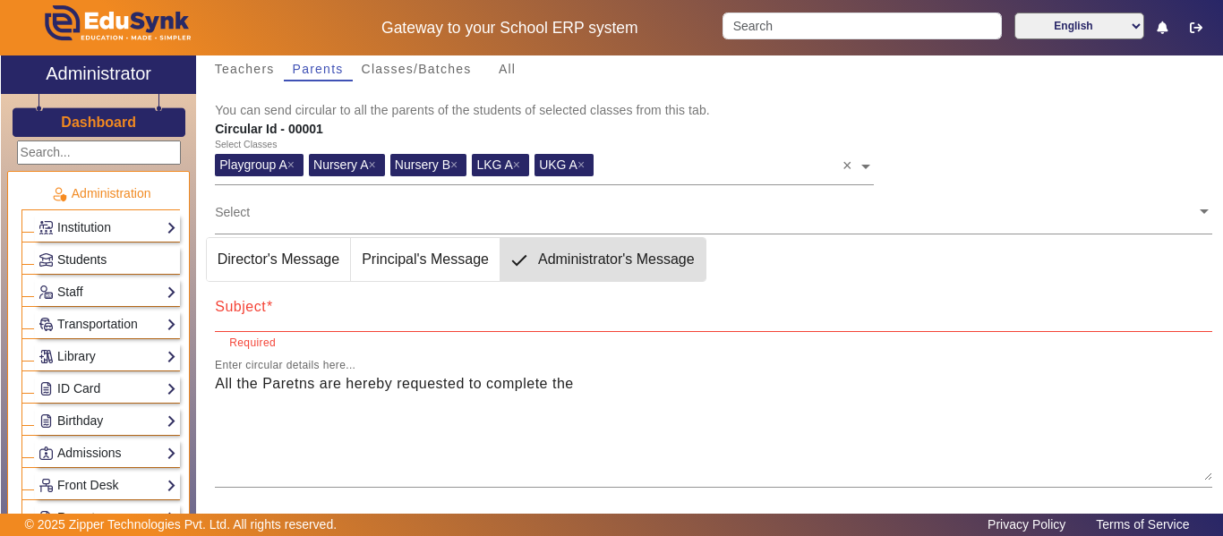
click at [92, 263] on span "Students" at bounding box center [81, 260] width 49 height 14
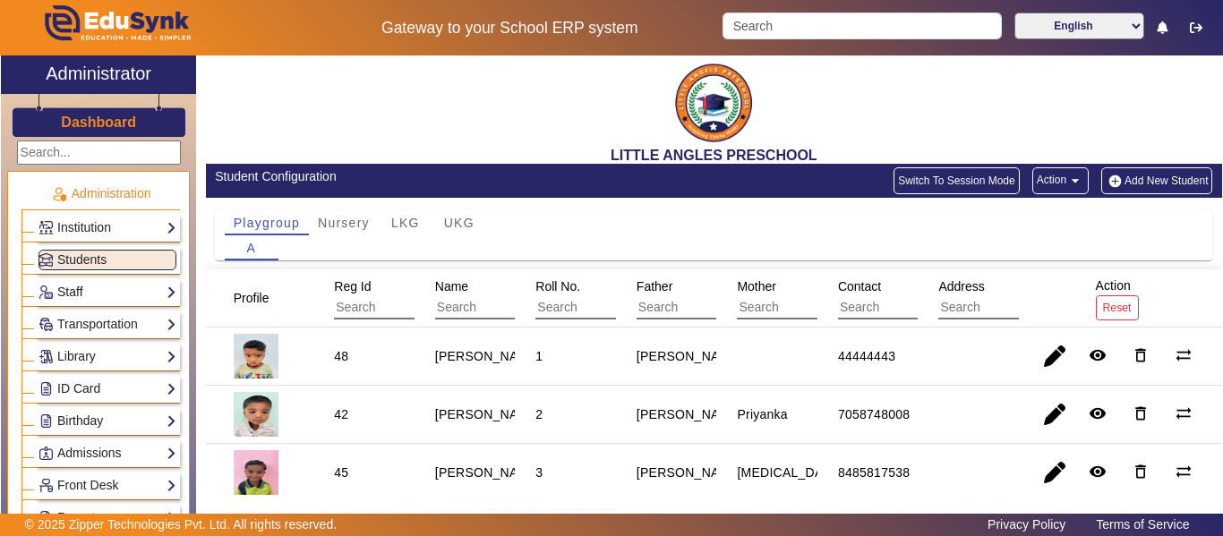
click at [131, 290] on link "Staff" at bounding box center [108, 292] width 138 height 21
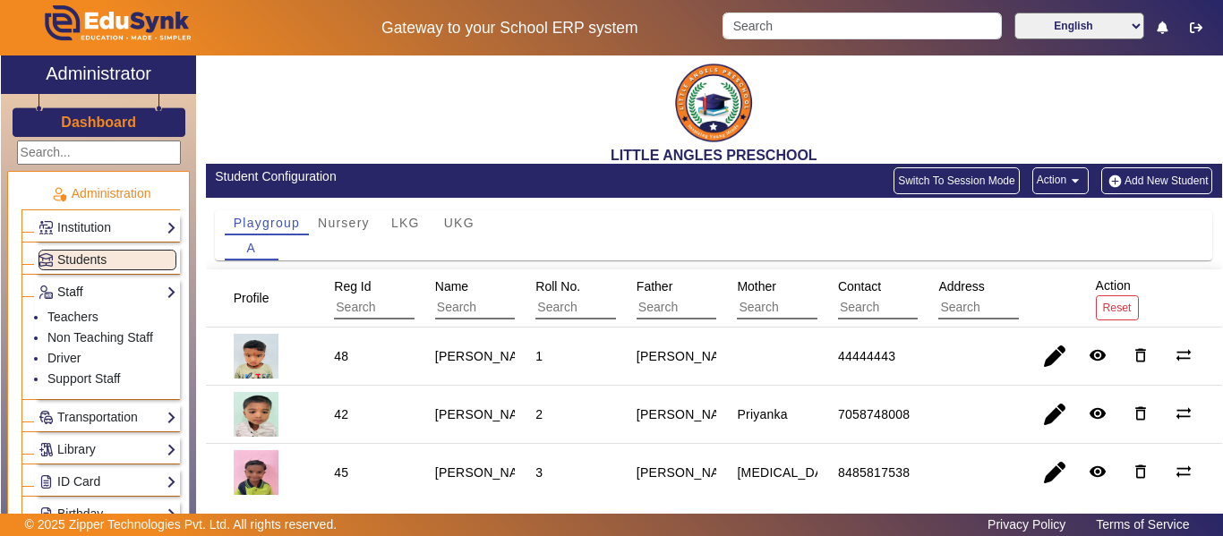
click at [131, 290] on link "Staff" at bounding box center [108, 292] width 138 height 21
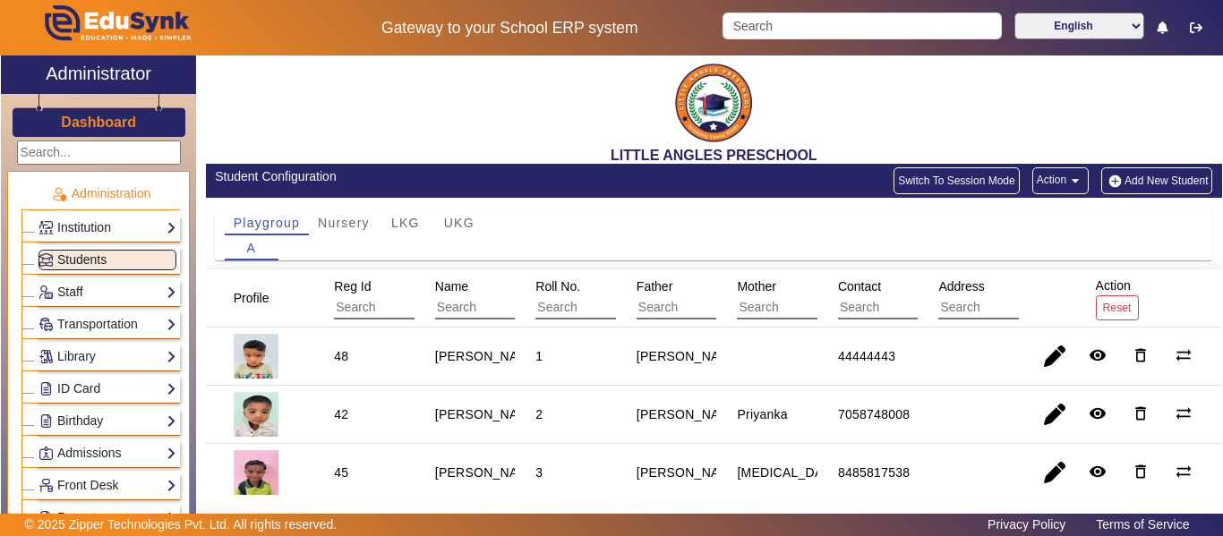
click at [102, 255] on span "Students" at bounding box center [81, 260] width 49 height 14
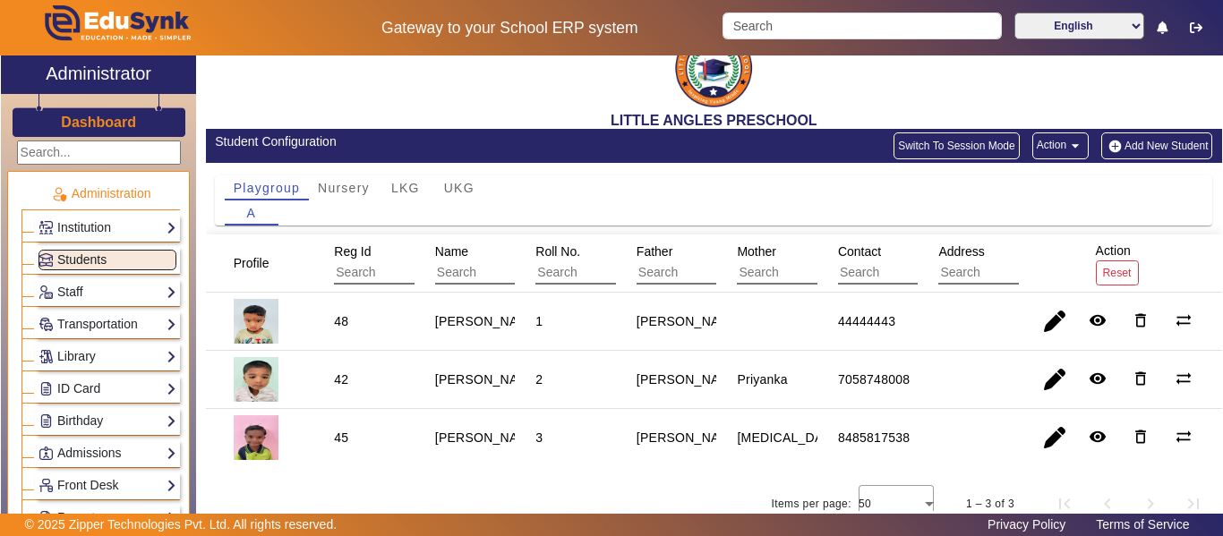
scroll to position [53, 0]
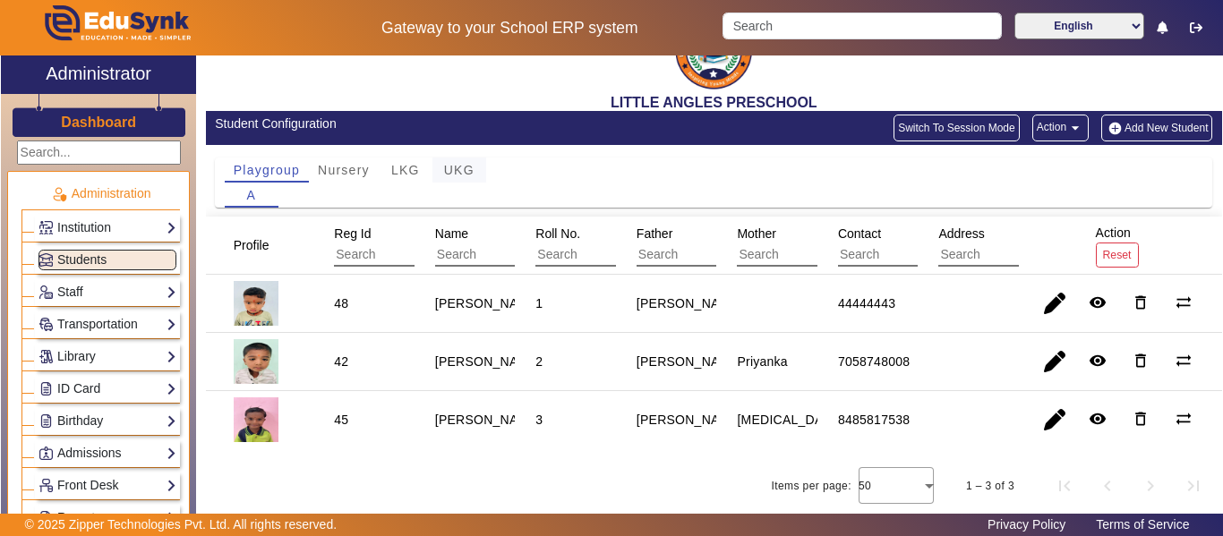
click at [466, 162] on span "UKG" at bounding box center [459, 170] width 30 height 25
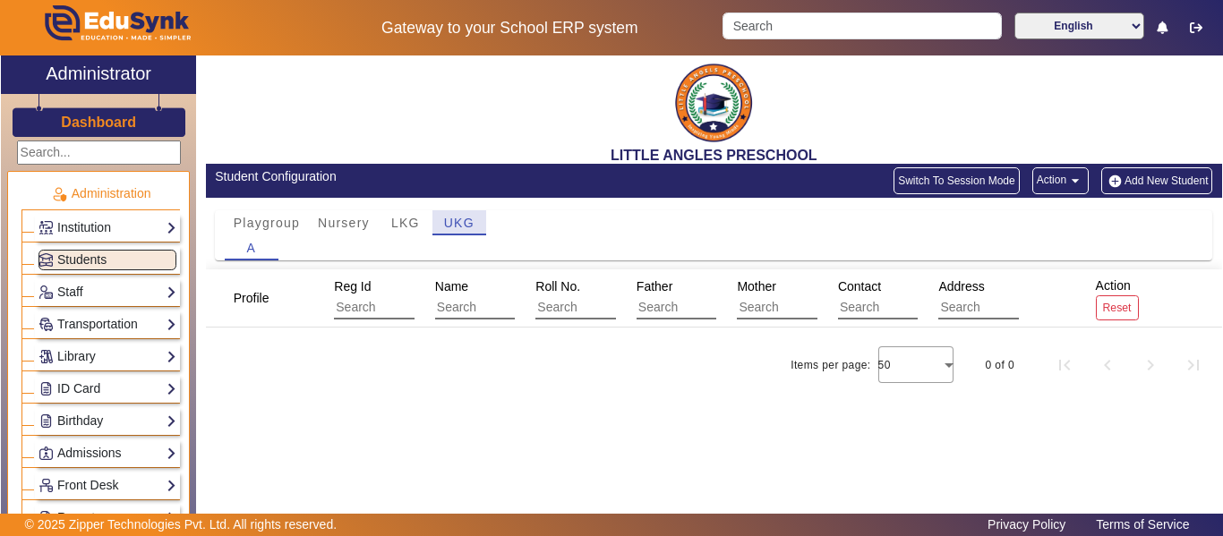
scroll to position [0, 0]
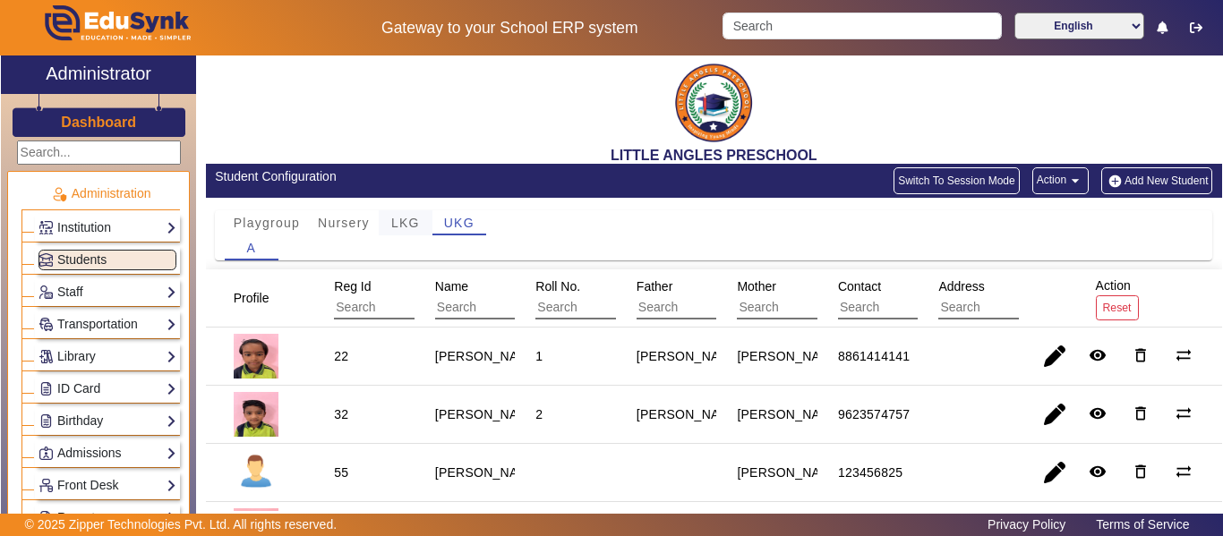
click at [404, 226] on span "LKG" at bounding box center [405, 223] width 29 height 13
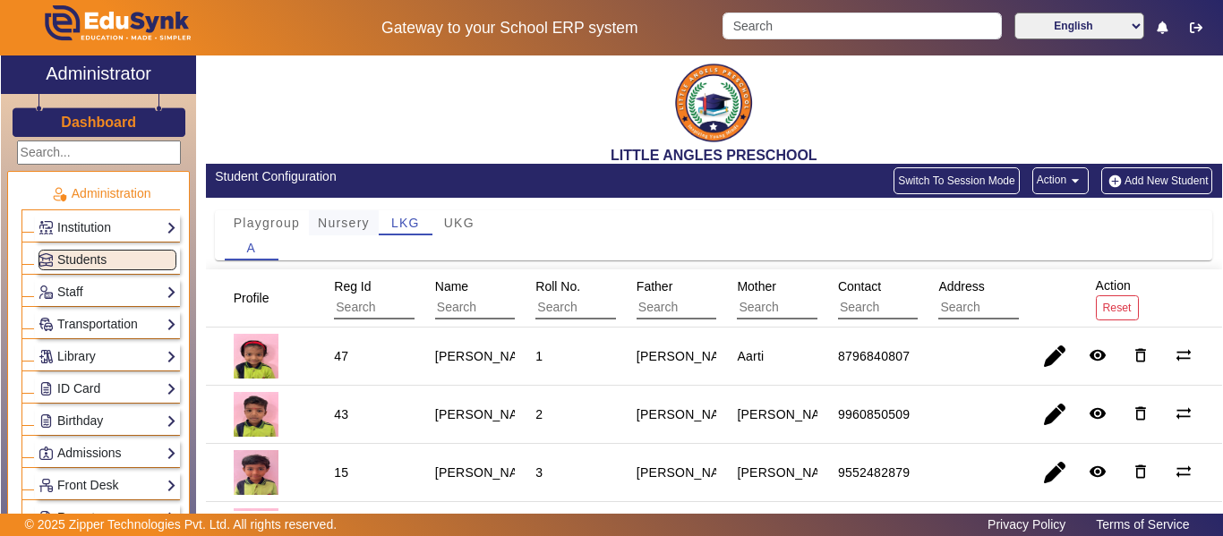
click at [348, 215] on span "Nursery" at bounding box center [344, 222] width 52 height 25
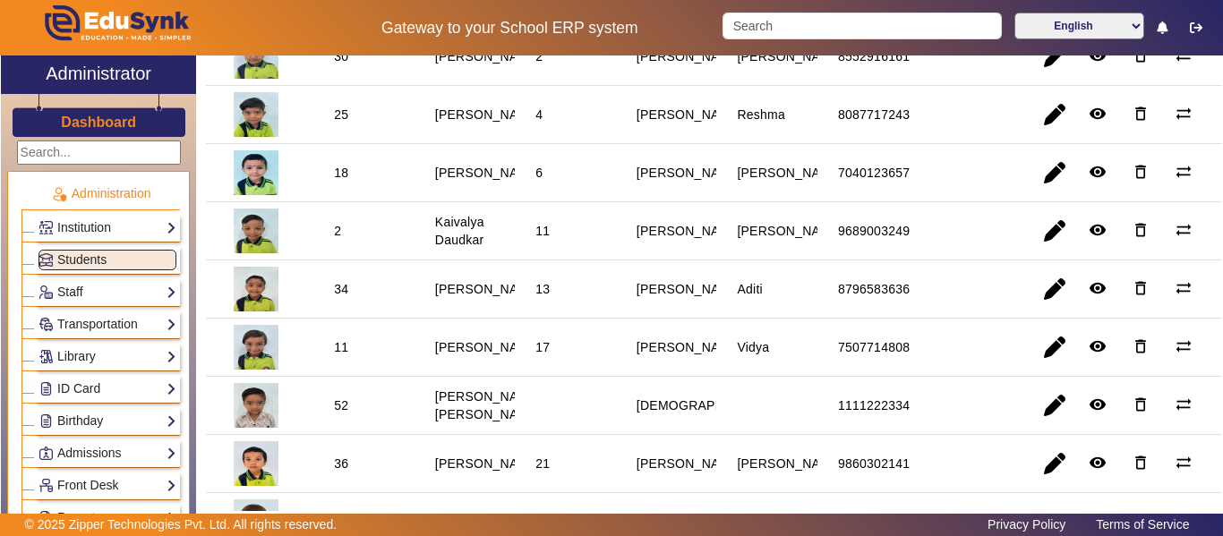
scroll to position [537, 0]
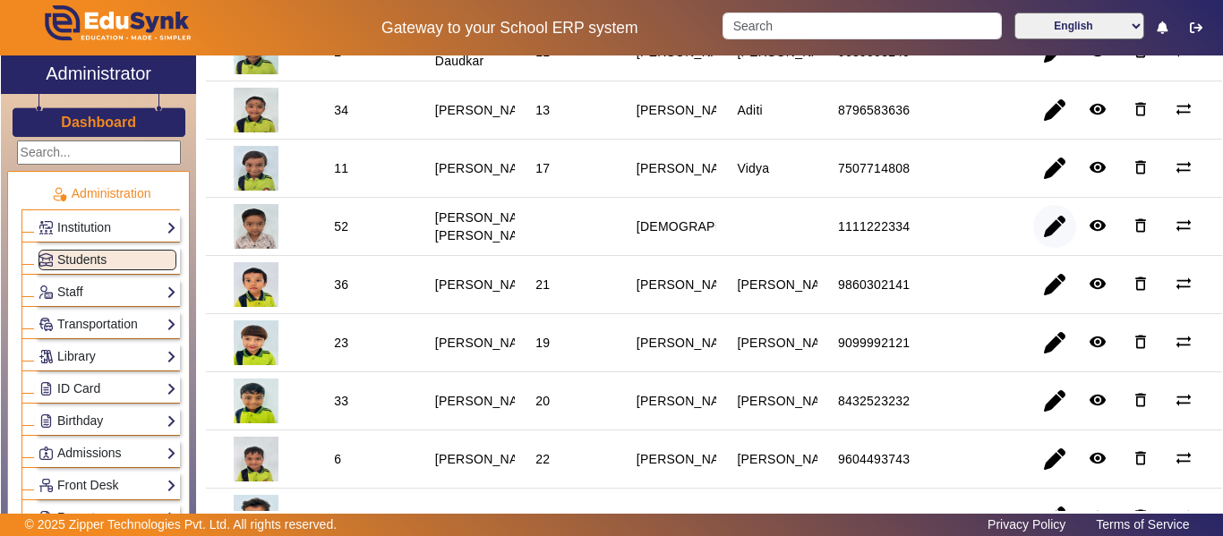
click at [1056, 227] on span "button" at bounding box center [1054, 226] width 43 height 43
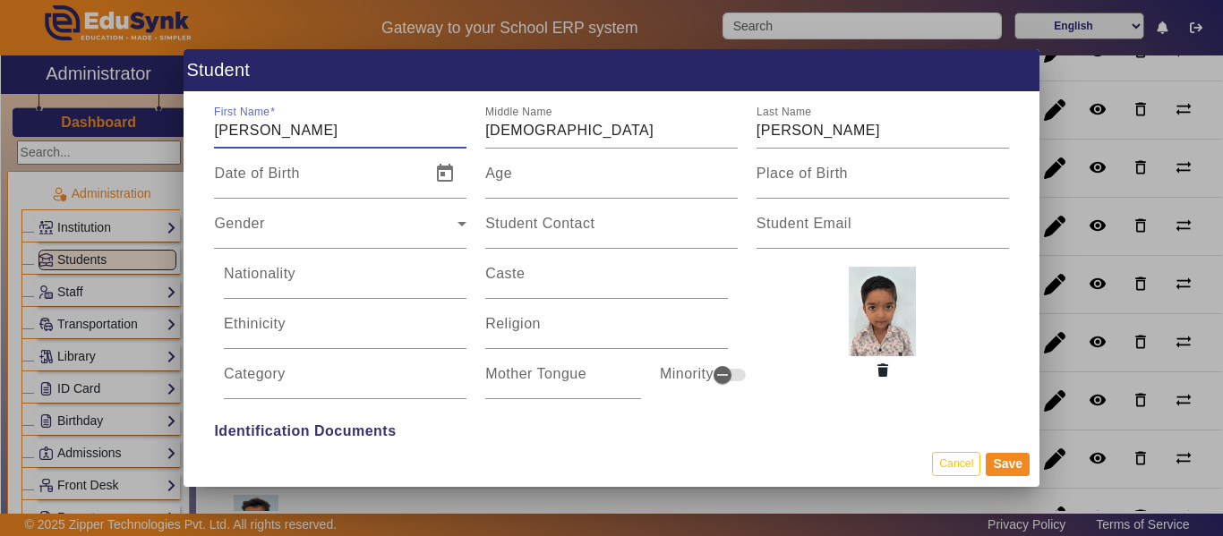
scroll to position [0, 0]
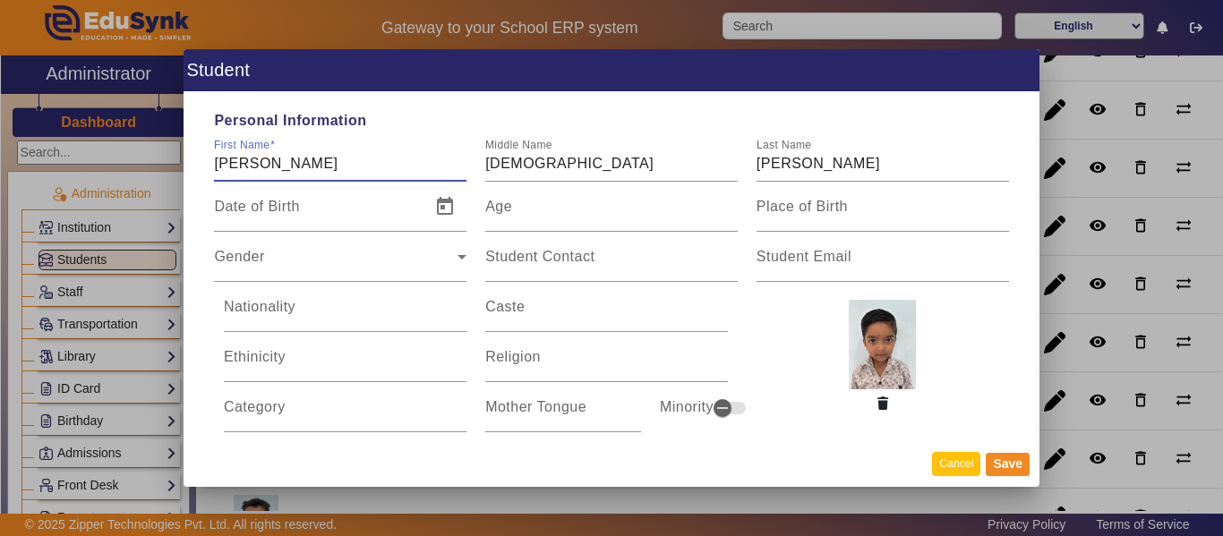
click at [954, 461] on button "Cancel" at bounding box center [956, 464] width 48 height 24
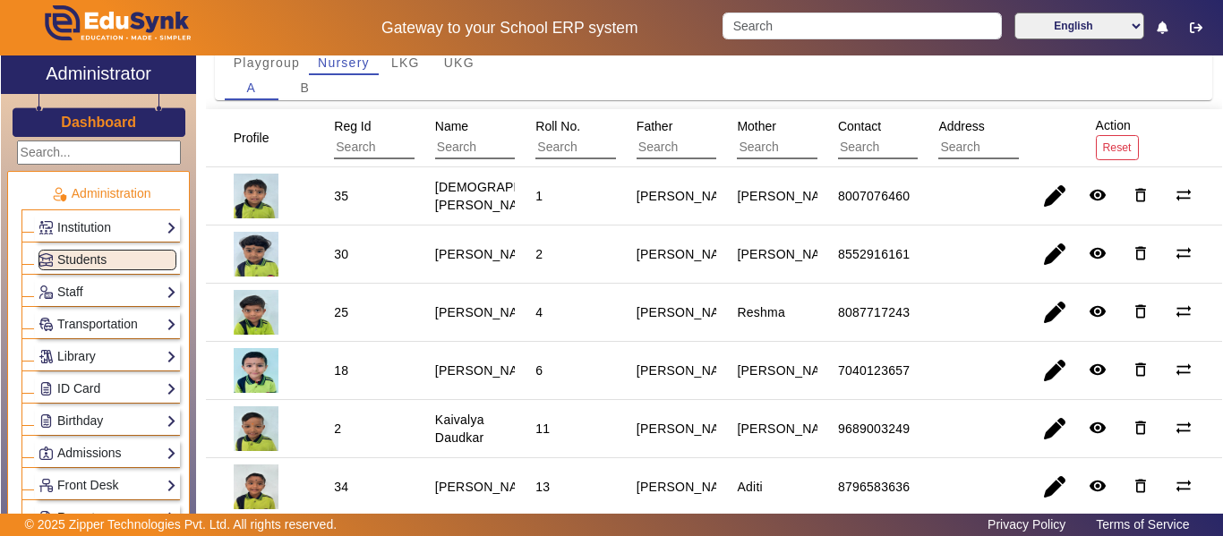
scroll to position [71, 0]
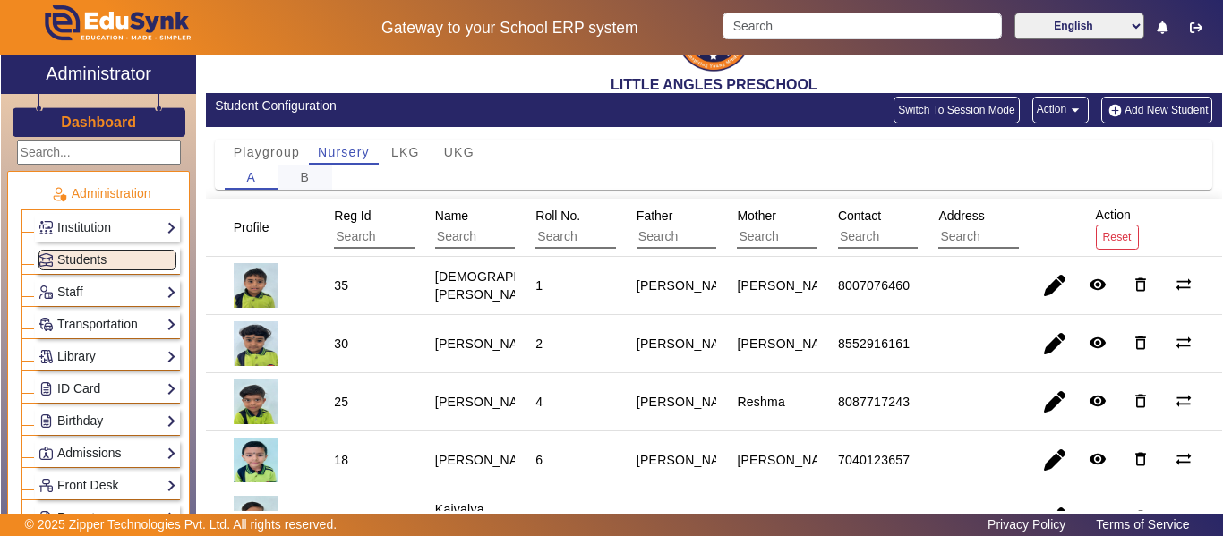
click at [308, 174] on span "B" at bounding box center [305, 177] width 10 height 13
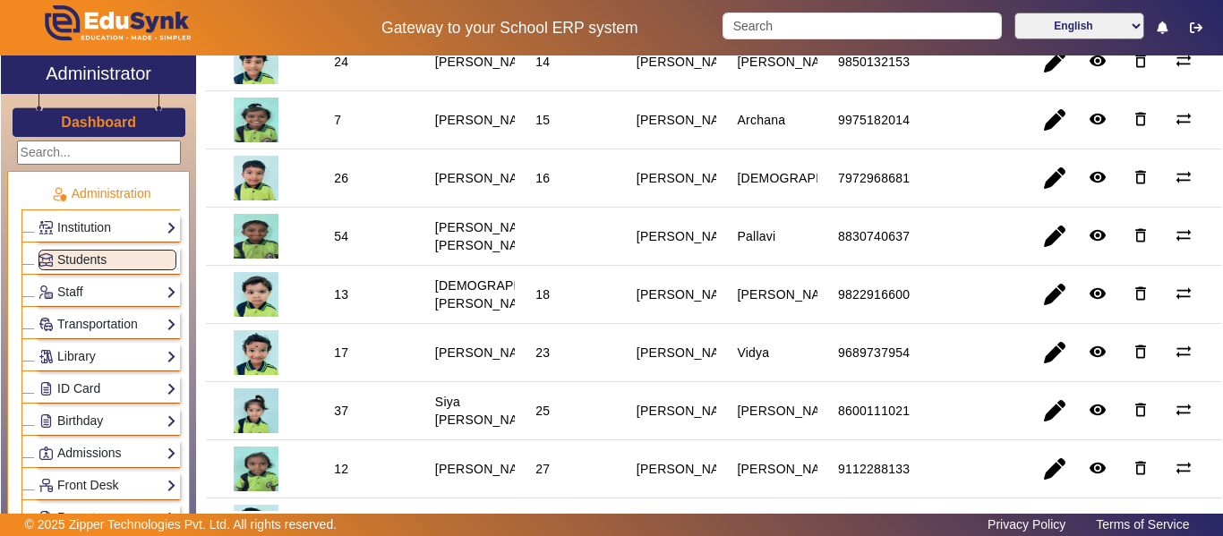
scroll to position [806, 0]
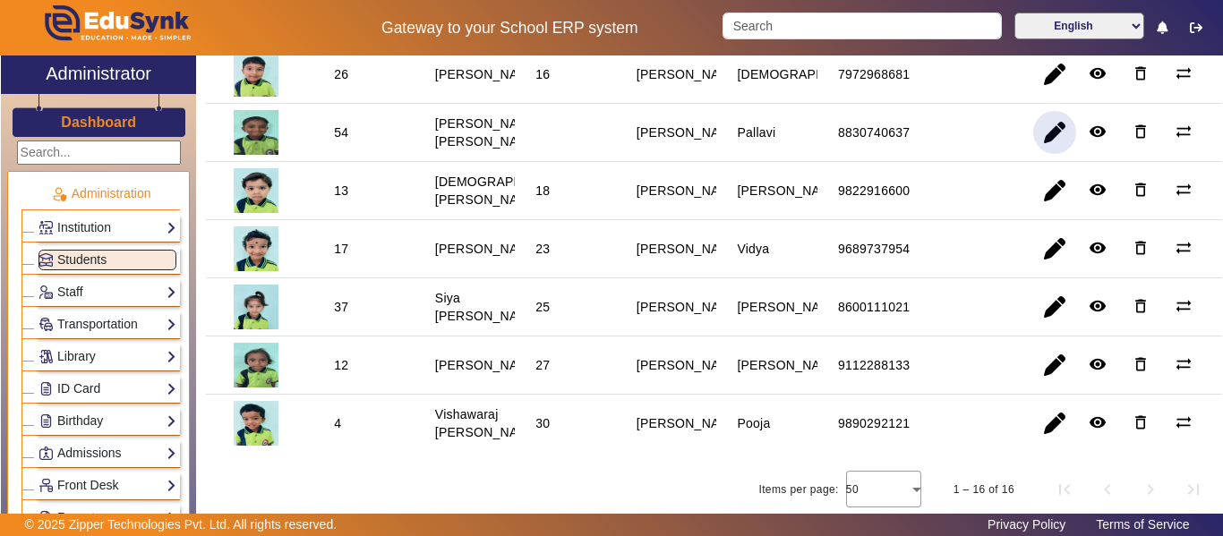
click at [1047, 139] on span "button" at bounding box center [1054, 132] width 43 height 43
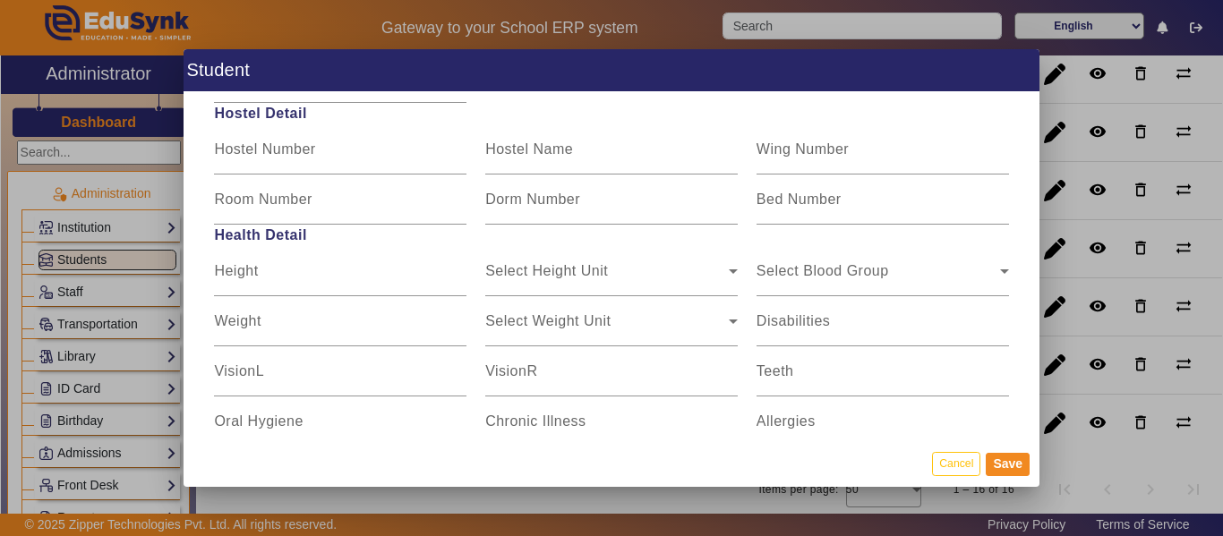
scroll to position [2324, 0]
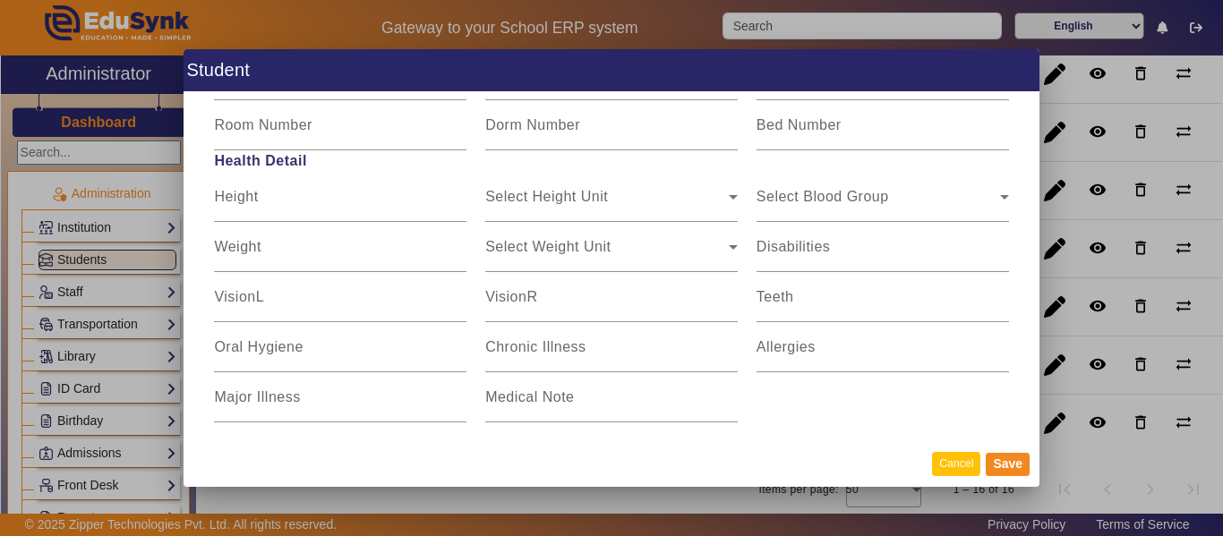
click at [946, 463] on button "Cancel" at bounding box center [956, 464] width 48 height 24
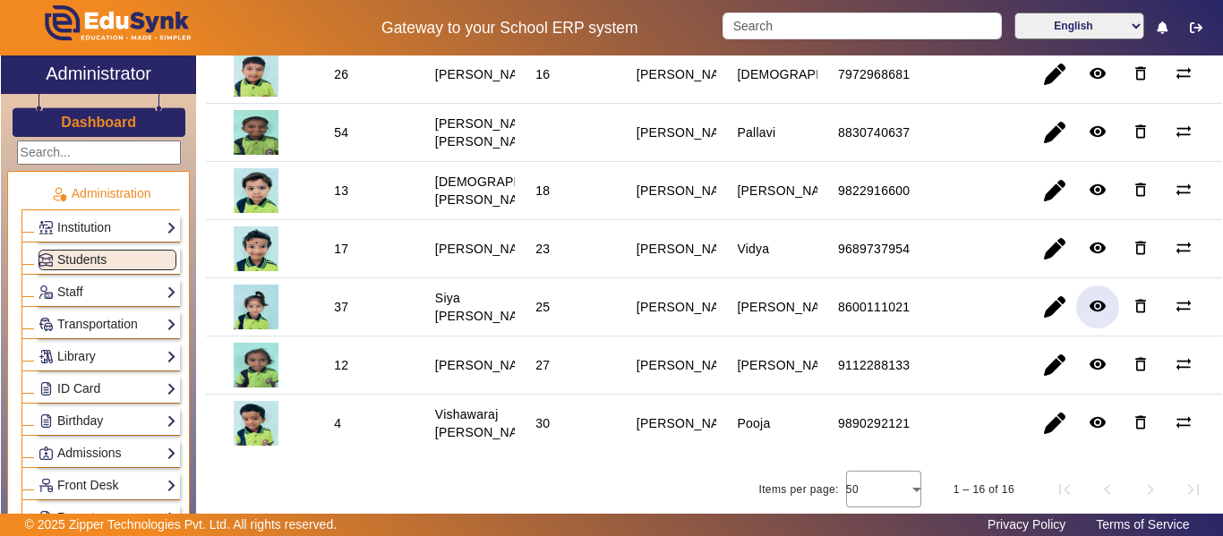
click at [1091, 315] on mat-icon "remove_red_eye" at bounding box center [1098, 306] width 18 height 18
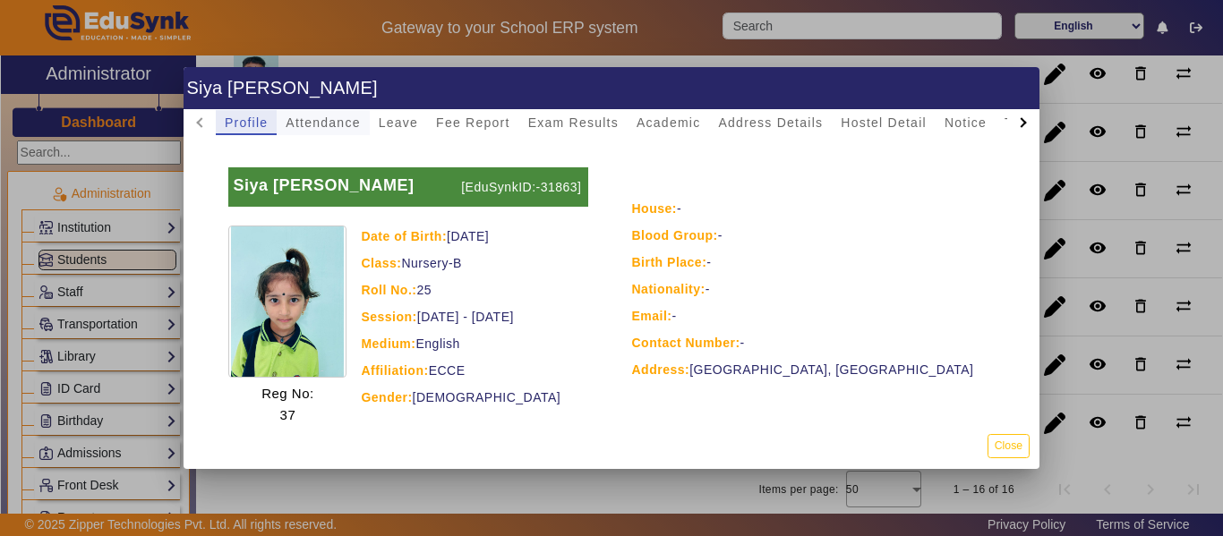
click at [331, 121] on span "Attendance" at bounding box center [323, 122] width 74 height 13
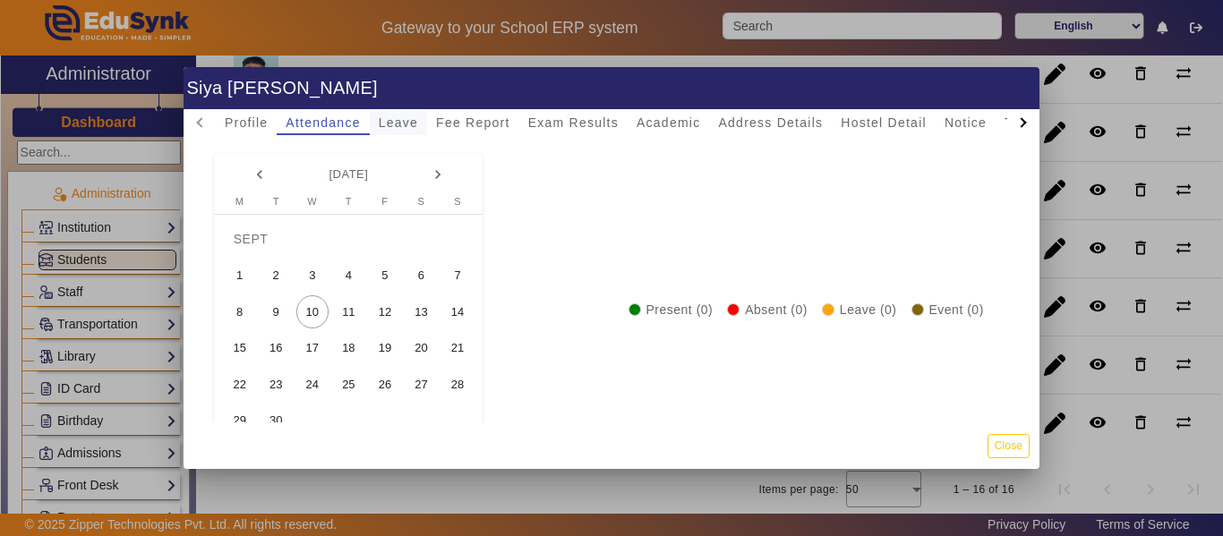
click at [380, 121] on span "Leave" at bounding box center [398, 122] width 39 height 13
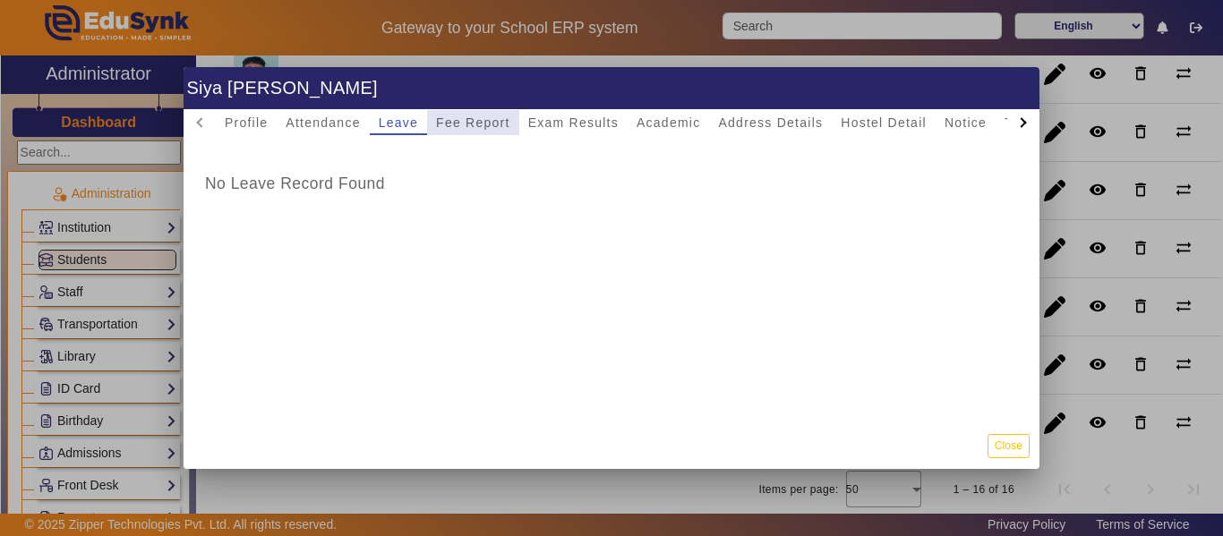
click at [493, 132] on span "Fee Report" at bounding box center [473, 122] width 74 height 25
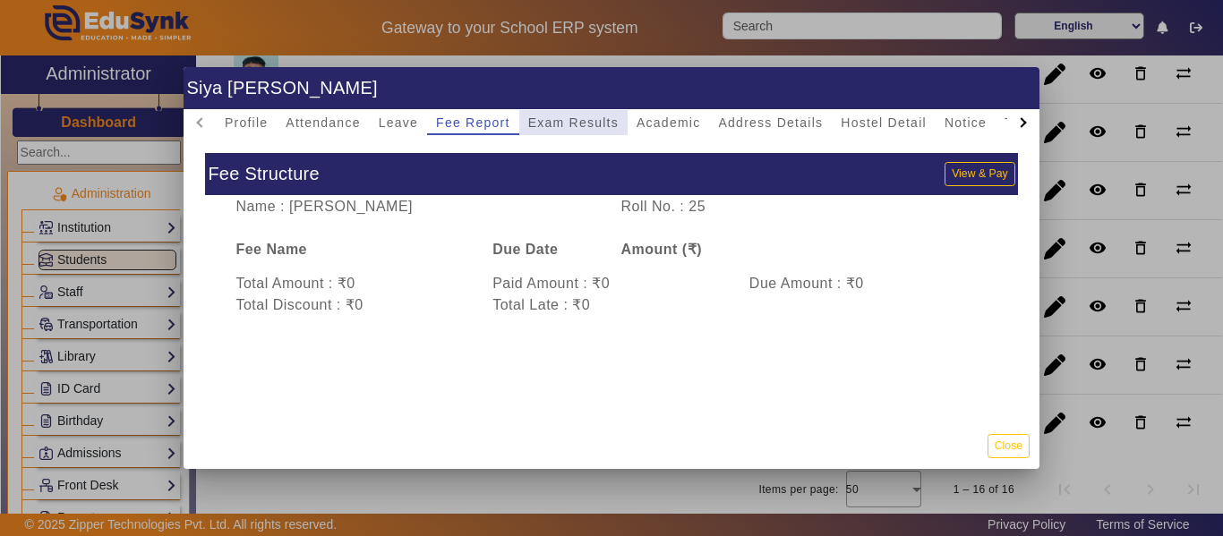
click at [557, 114] on span "Exam Results" at bounding box center [573, 122] width 90 height 25
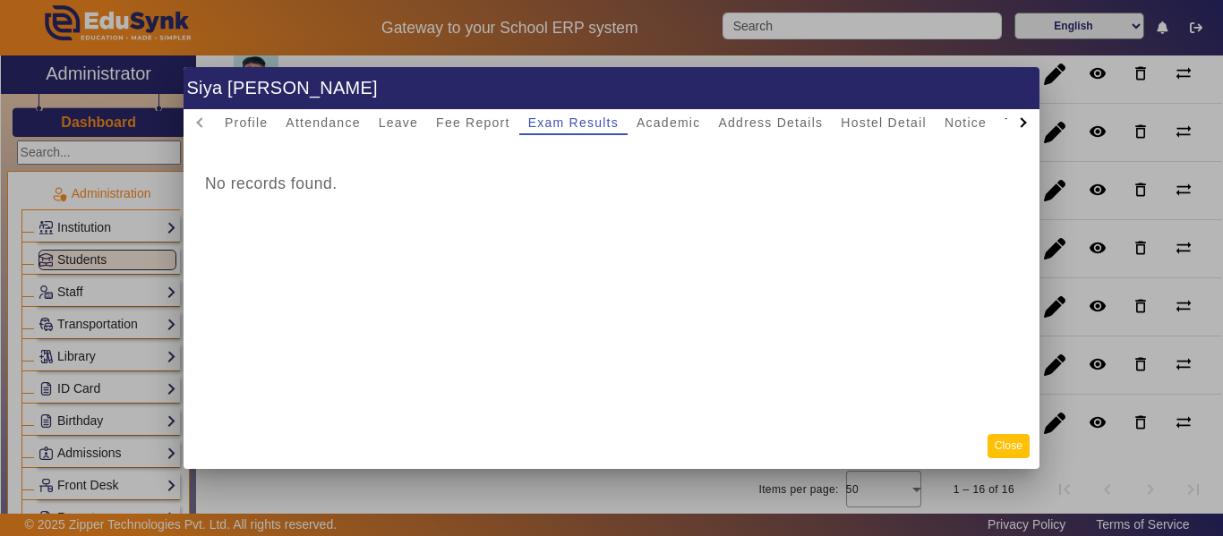
click at [1006, 448] on button "Close" at bounding box center [1009, 446] width 42 height 24
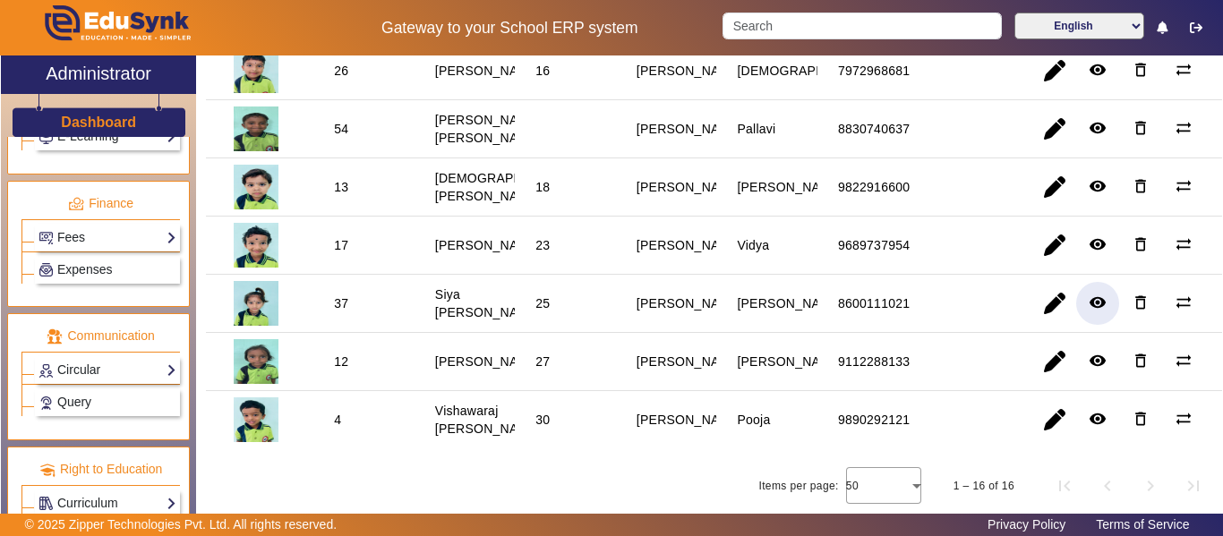
scroll to position [903, 0]
click at [152, 373] on link "Circular" at bounding box center [108, 368] width 138 height 21
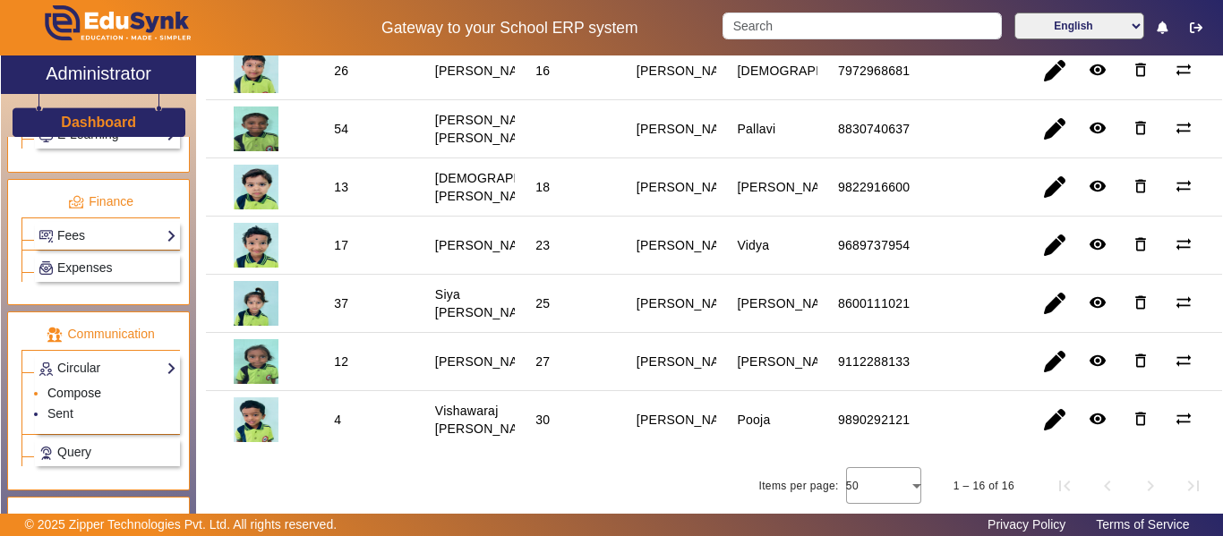
click at [73, 390] on link "Compose" at bounding box center [74, 393] width 54 height 14
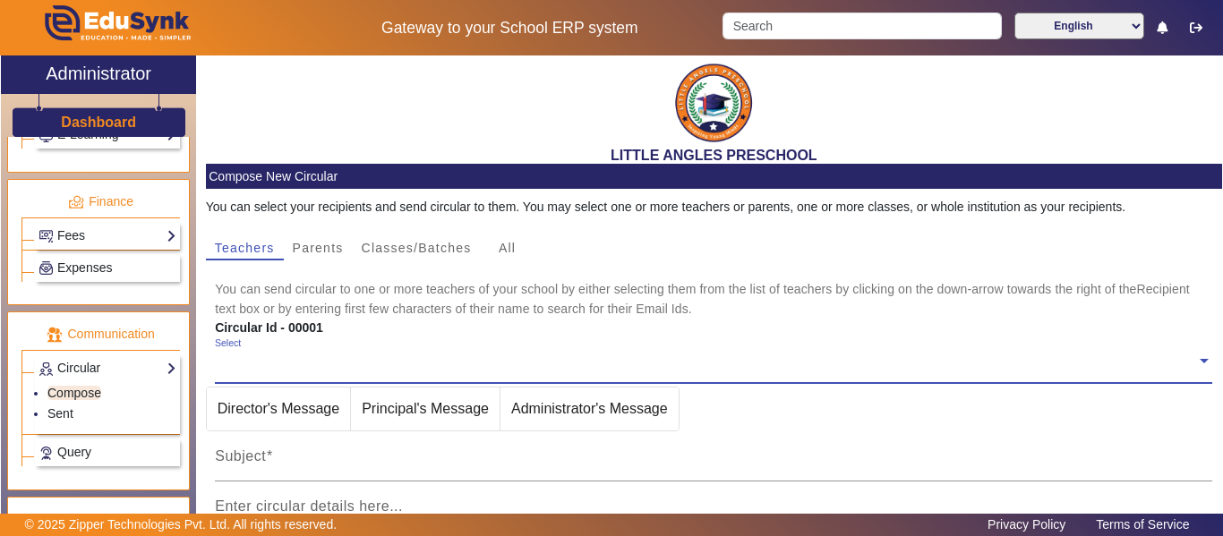
scroll to position [278, 0]
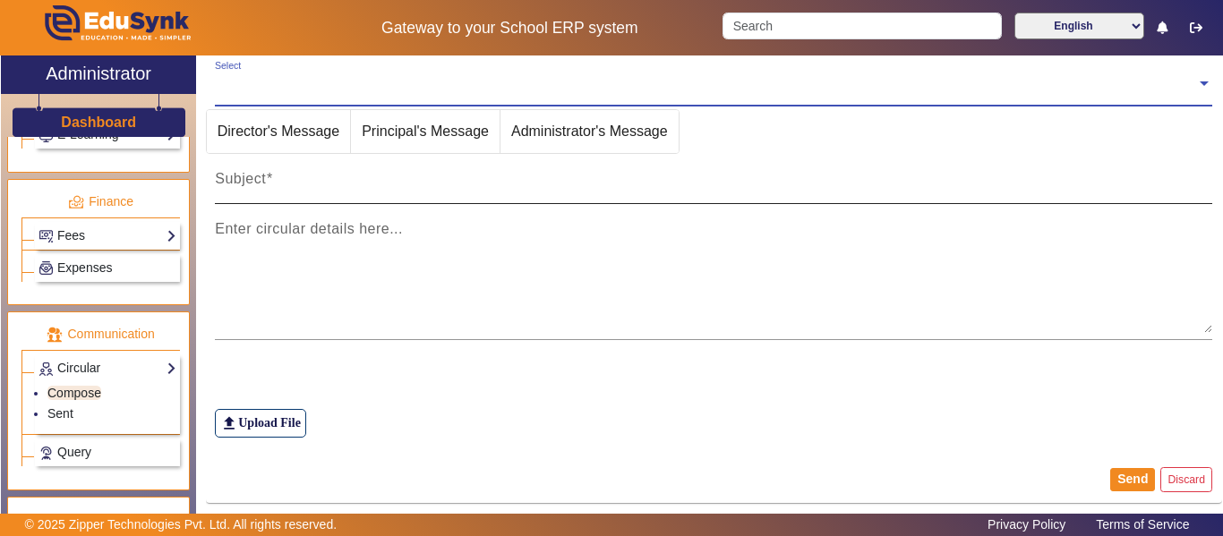
click at [359, 172] on div "Subject" at bounding box center [713, 179] width 997 height 50
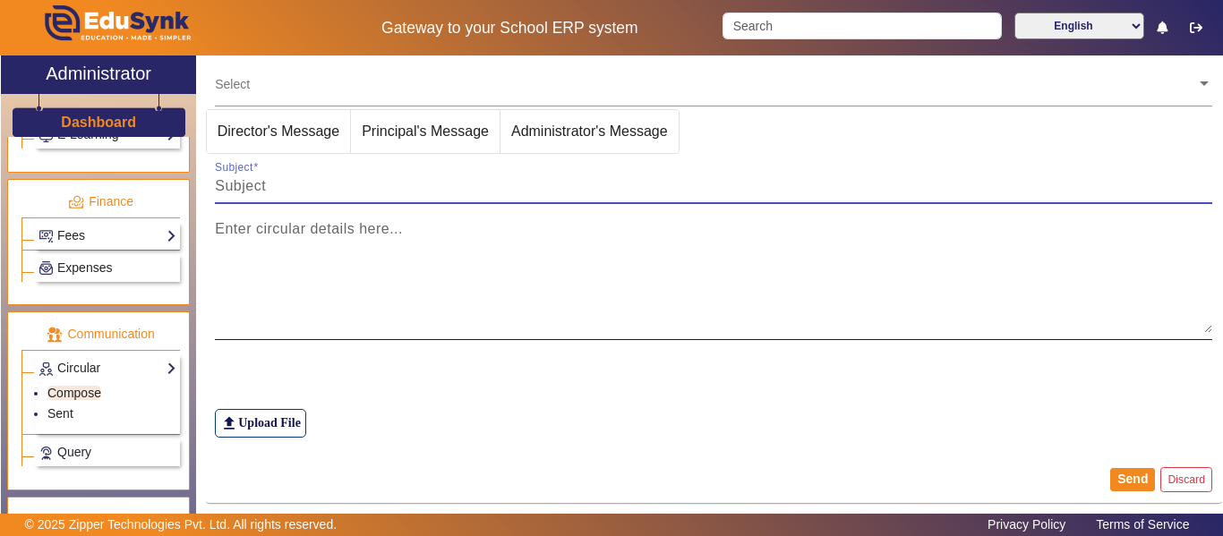
click at [360, 238] on div "Enter circular details here..." at bounding box center [713, 272] width 997 height 136
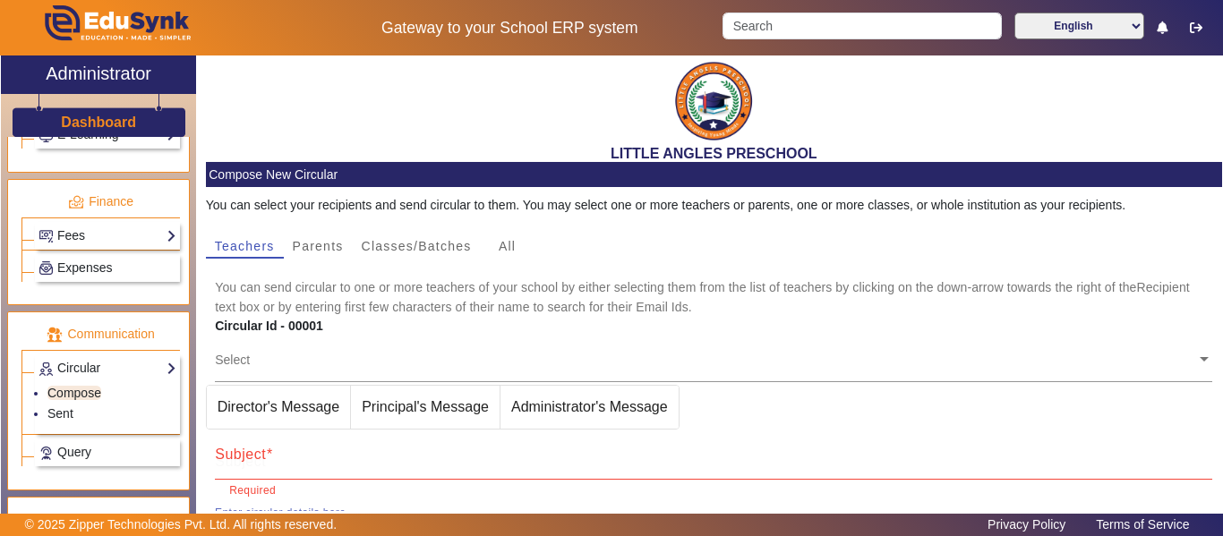
scroll to position [0, 0]
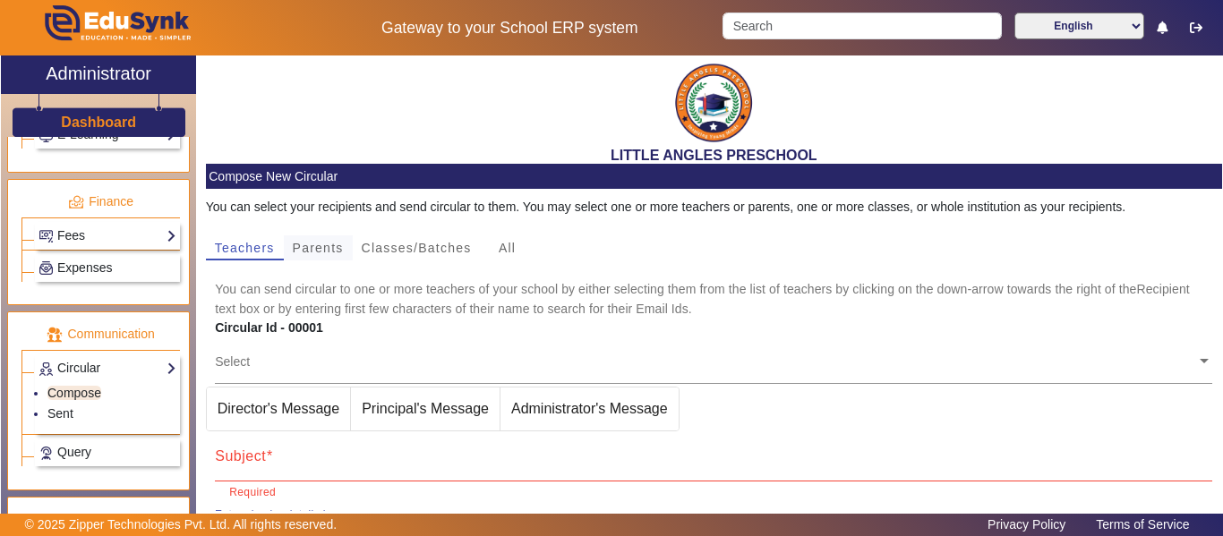
type textarea "All the Parents are hereby requested to Complete 50% of their Fess by [DATE]. R…"
click at [317, 254] on span "Parents" at bounding box center [318, 248] width 51 height 13
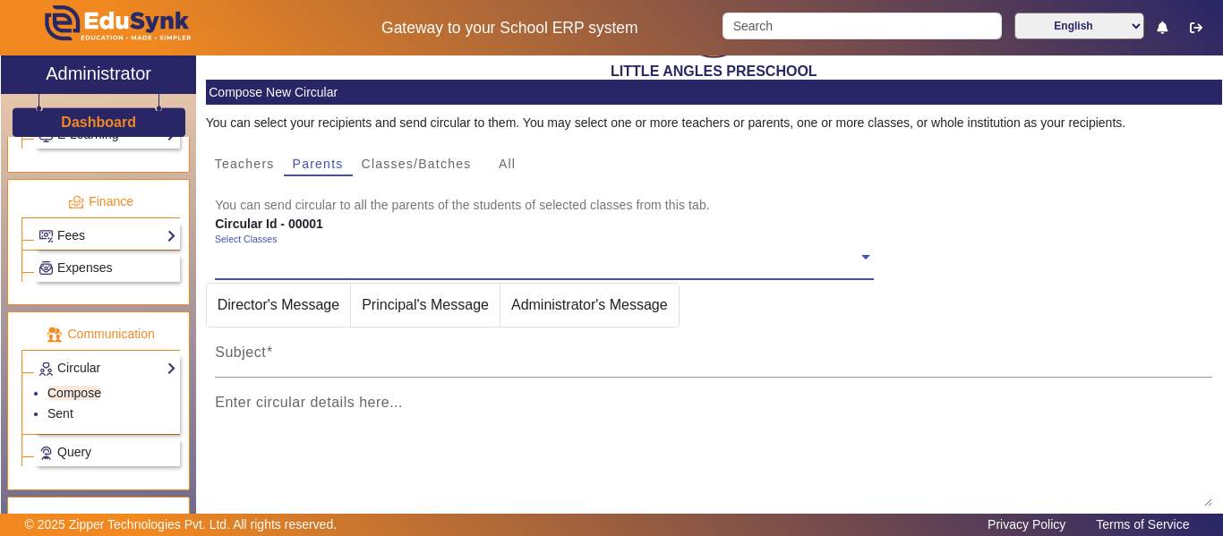
scroll to position [79, 0]
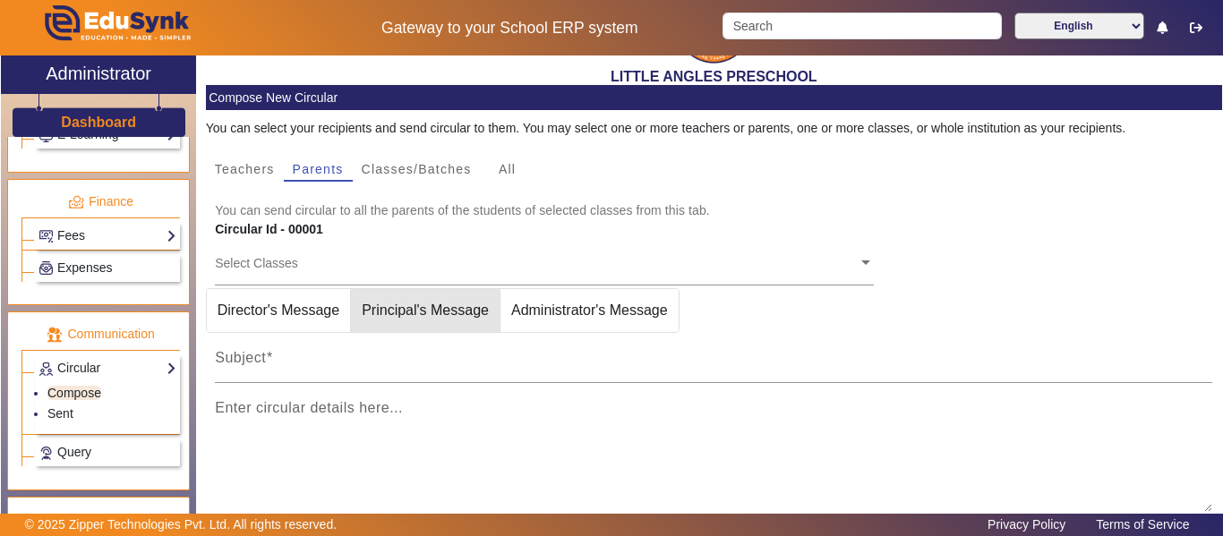
click at [440, 327] on span "Principal's Message" at bounding box center [425, 310] width 149 height 43
click at [432, 364] on input "Subject" at bounding box center [713, 365] width 997 height 21
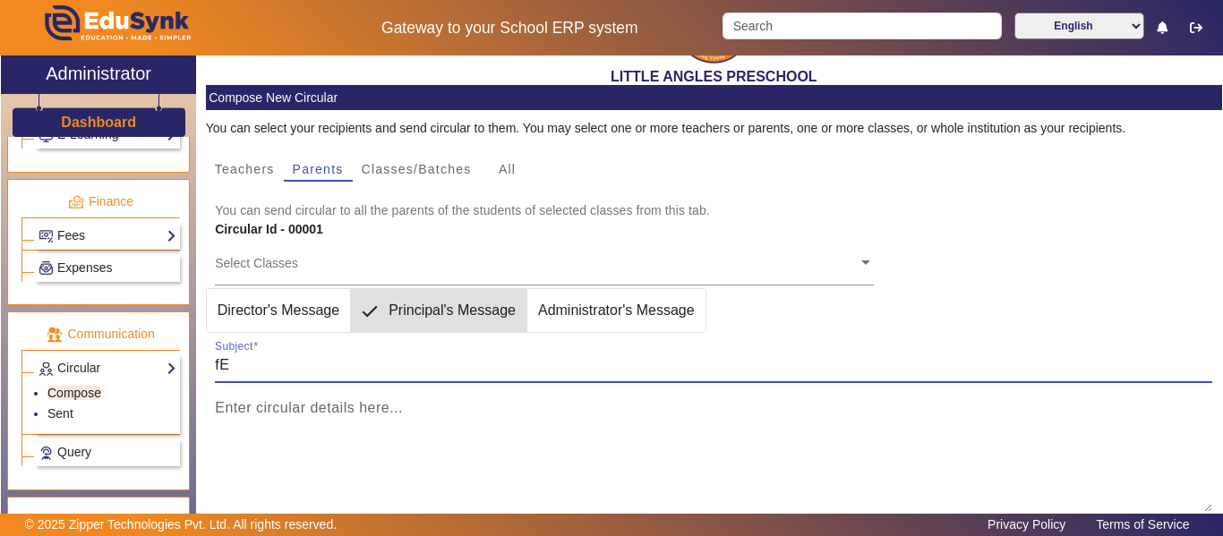
type input "f"
type input "Fee Payment"
